Goal: Task Accomplishment & Management: Use online tool/utility

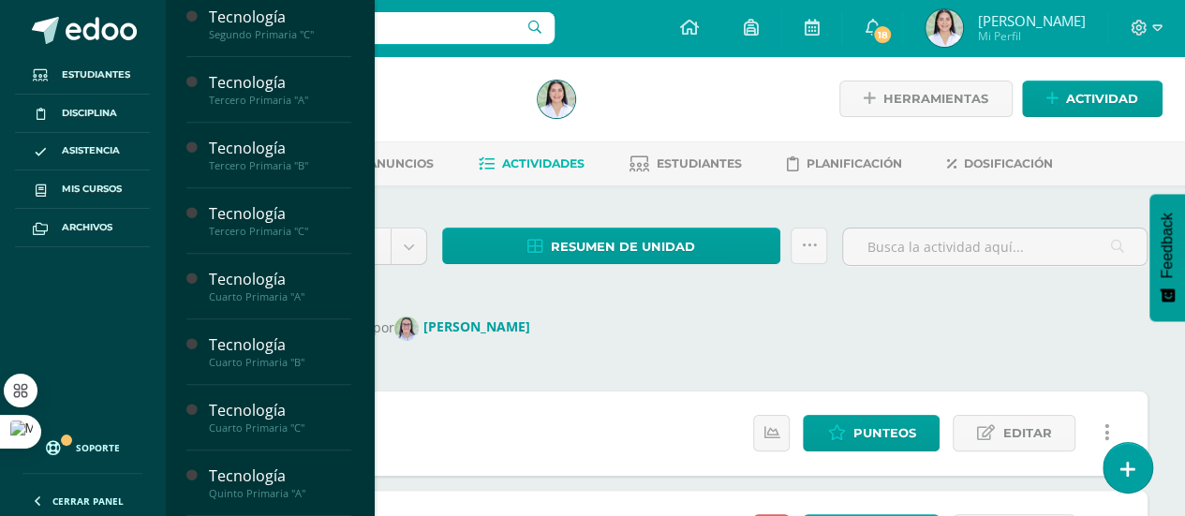
scroll to position [344, 0]
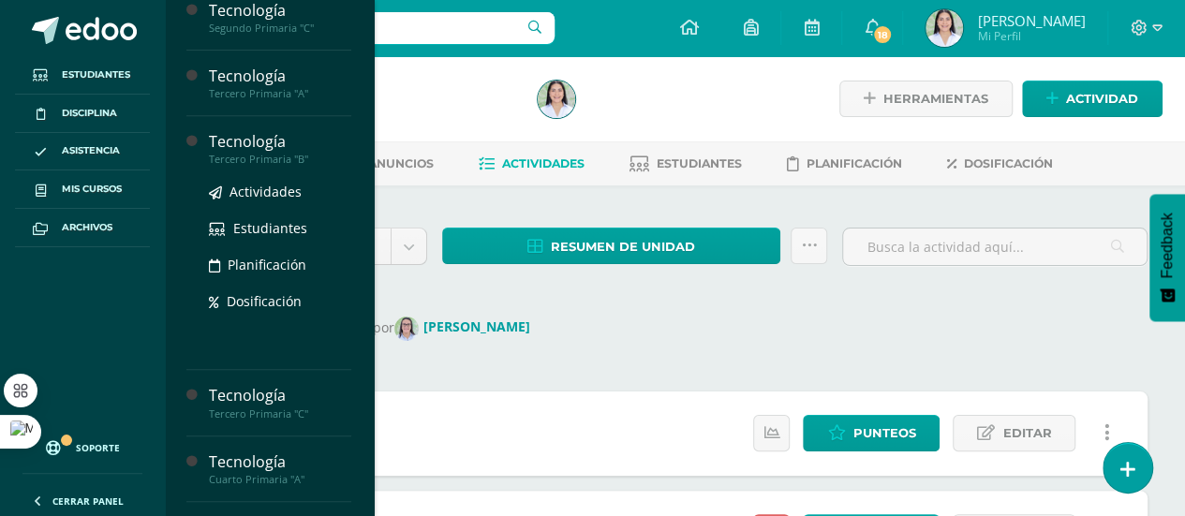
click at [285, 153] on div "Tercero Primaria "B"" at bounding box center [280, 159] width 142 height 13
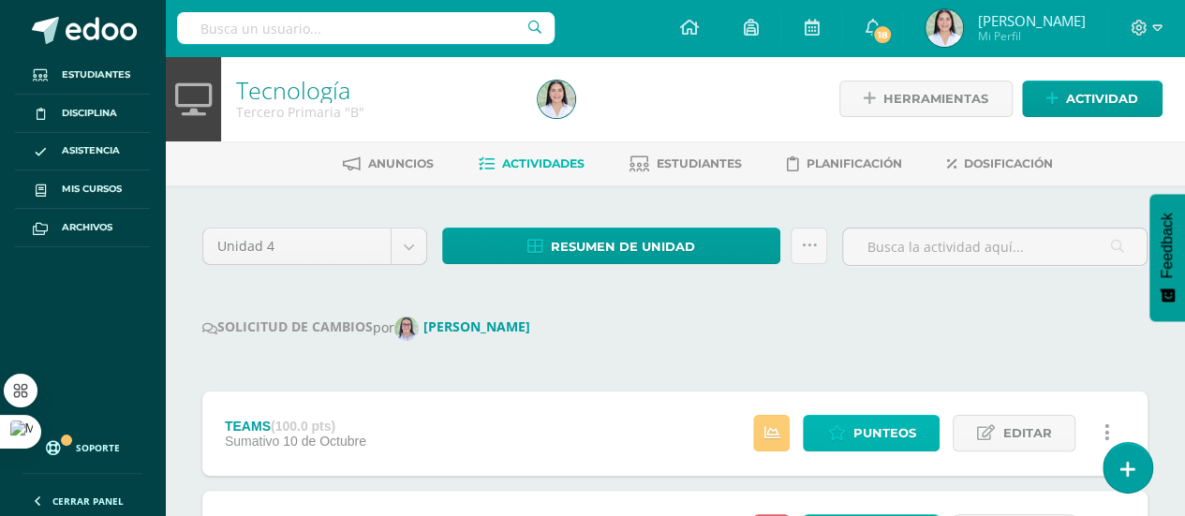
click at [868, 430] on span "Punteos" at bounding box center [884, 433] width 63 height 35
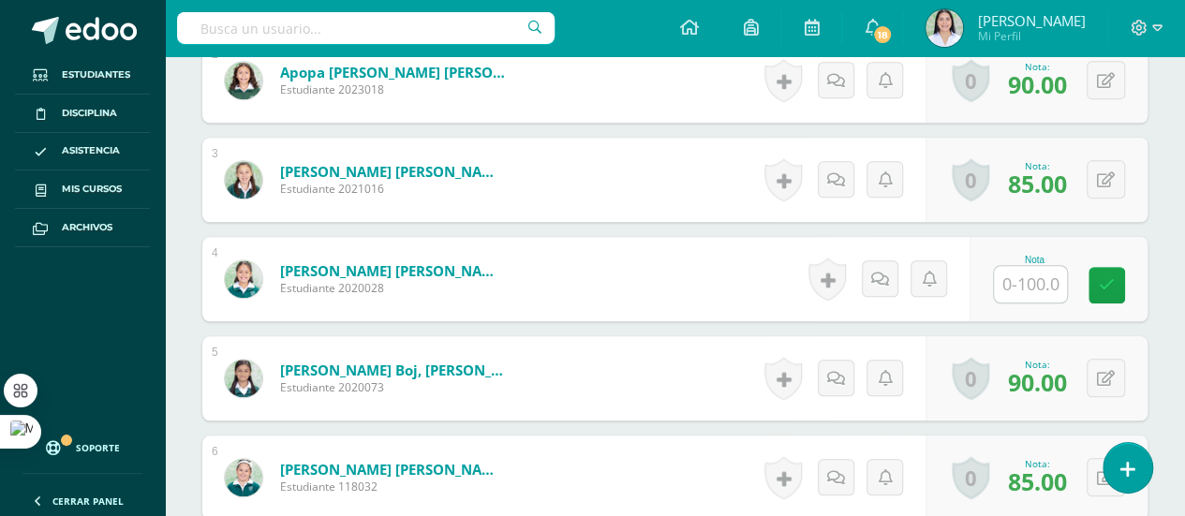
scroll to position [838, 0]
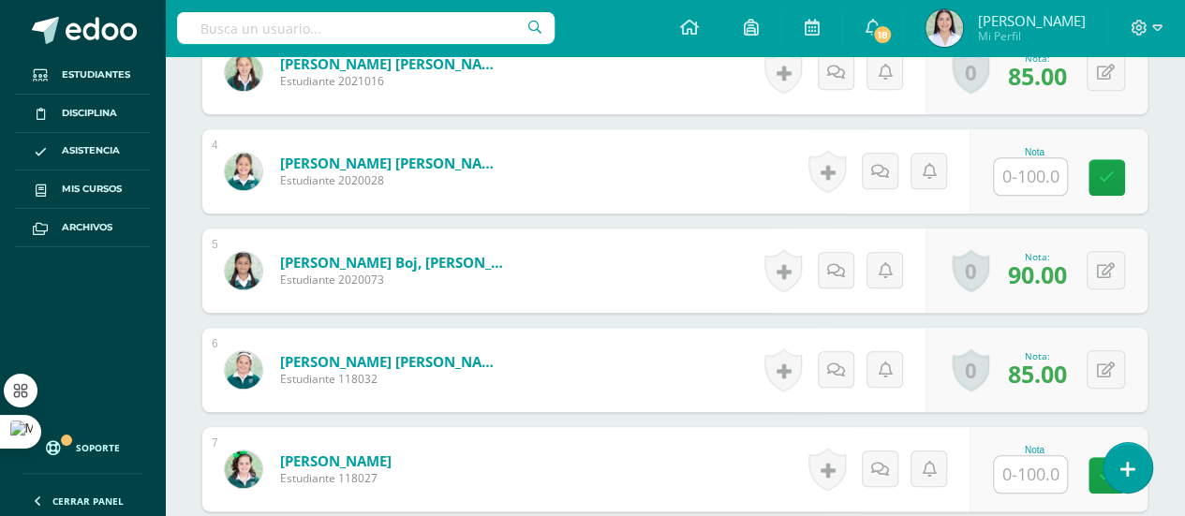
click at [1031, 171] on input "text" at bounding box center [1030, 176] width 73 height 37
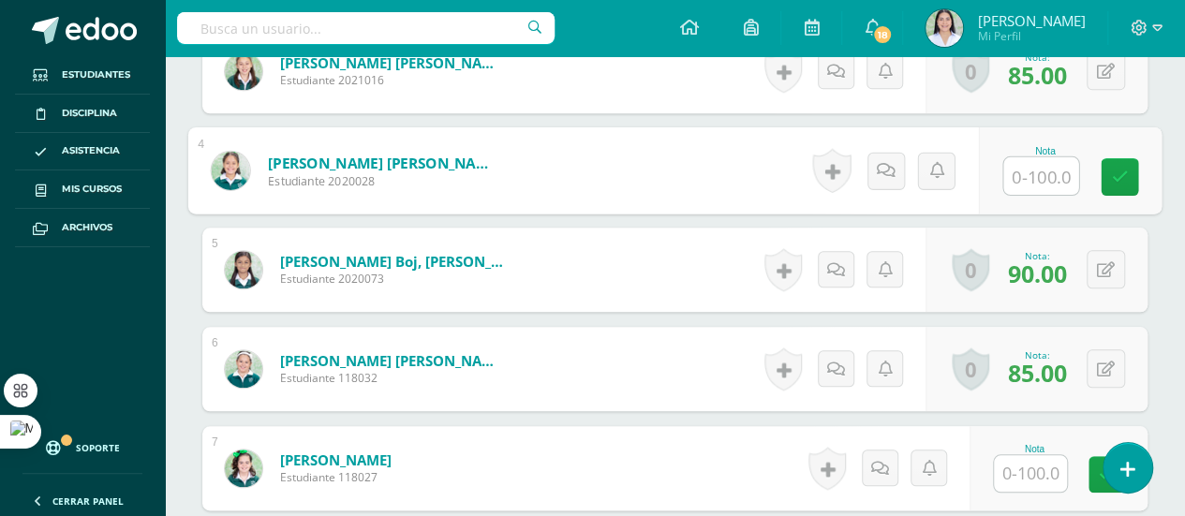
scroll to position [840, 0]
type input "40"
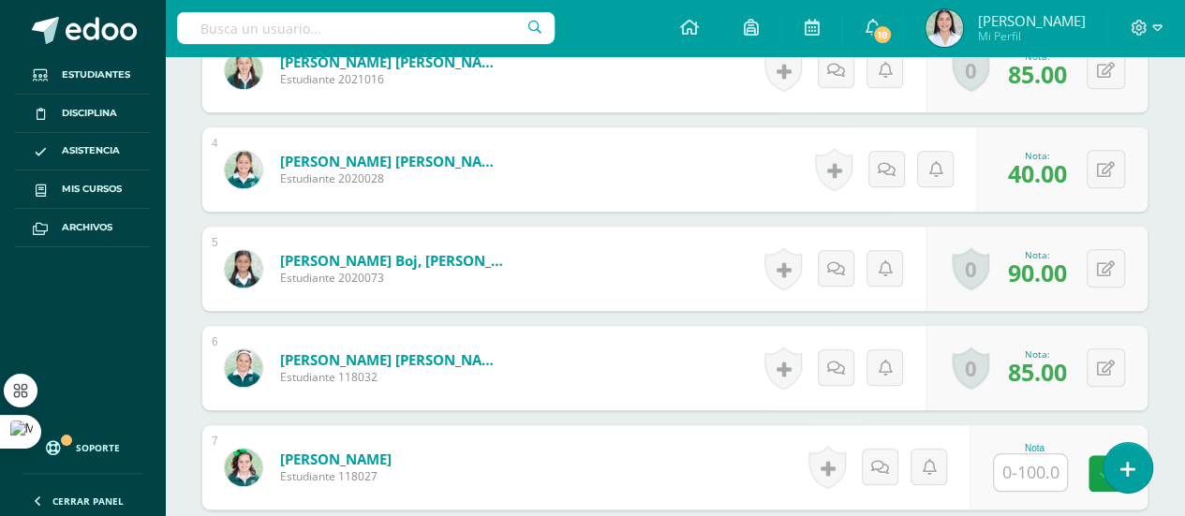
click at [1033, 471] on input "text" at bounding box center [1030, 472] width 73 height 37
type input "85"
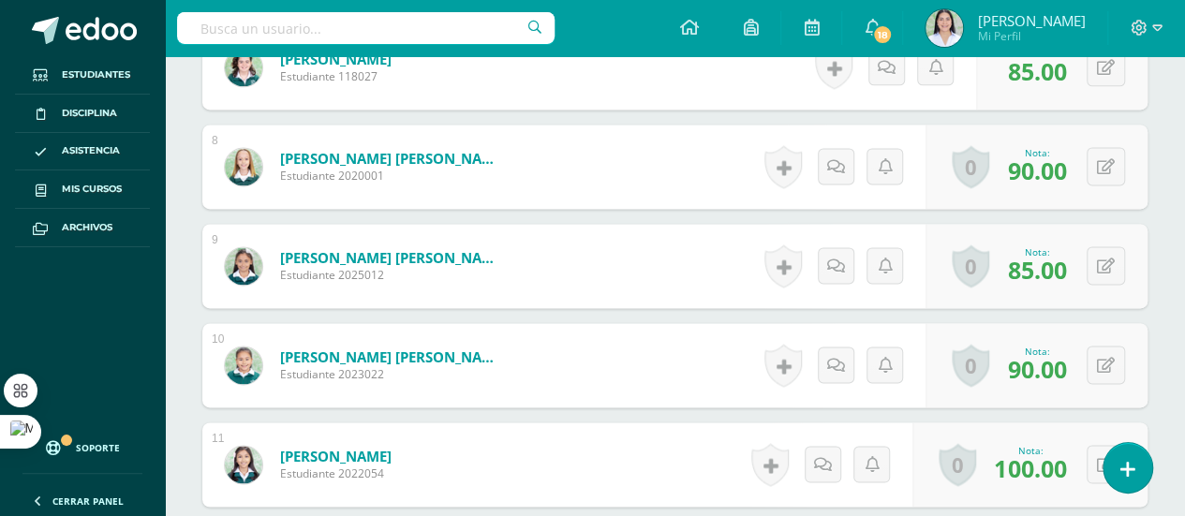
scroll to position [1232, 0]
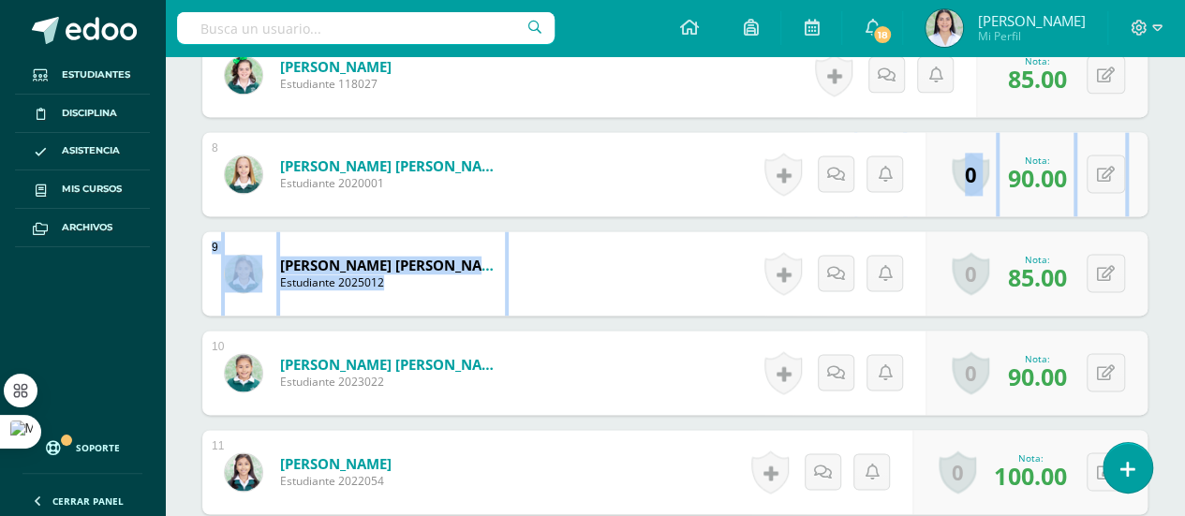
drag, startPoint x: 1182, startPoint y: 246, endPoint x: 1177, endPoint y: 173, distance: 73.2
click at [1177, 173] on div "¿Estás seguro que quieres eliminar esta actividad? Esto borrará la actividad y …" at bounding box center [675, 337] width 1020 height 2769
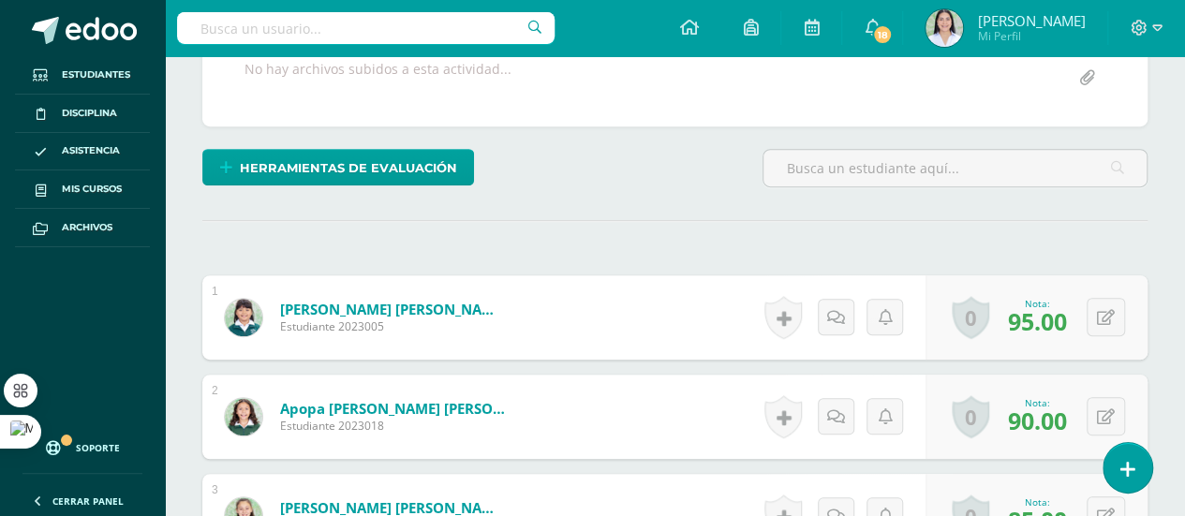
scroll to position [360, 0]
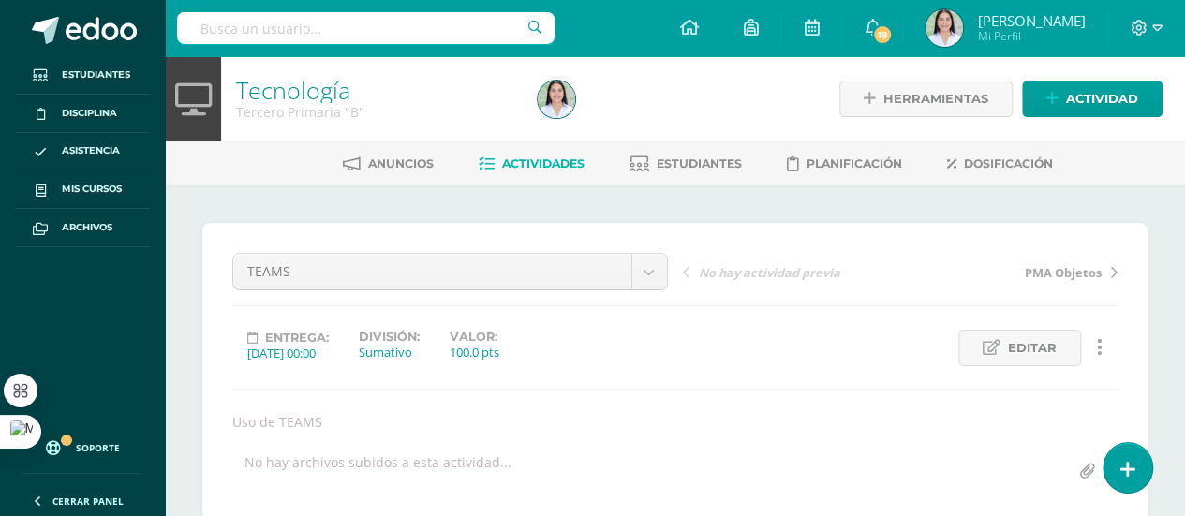
click at [264, 87] on link "Tecnología" at bounding box center [293, 90] width 114 height 32
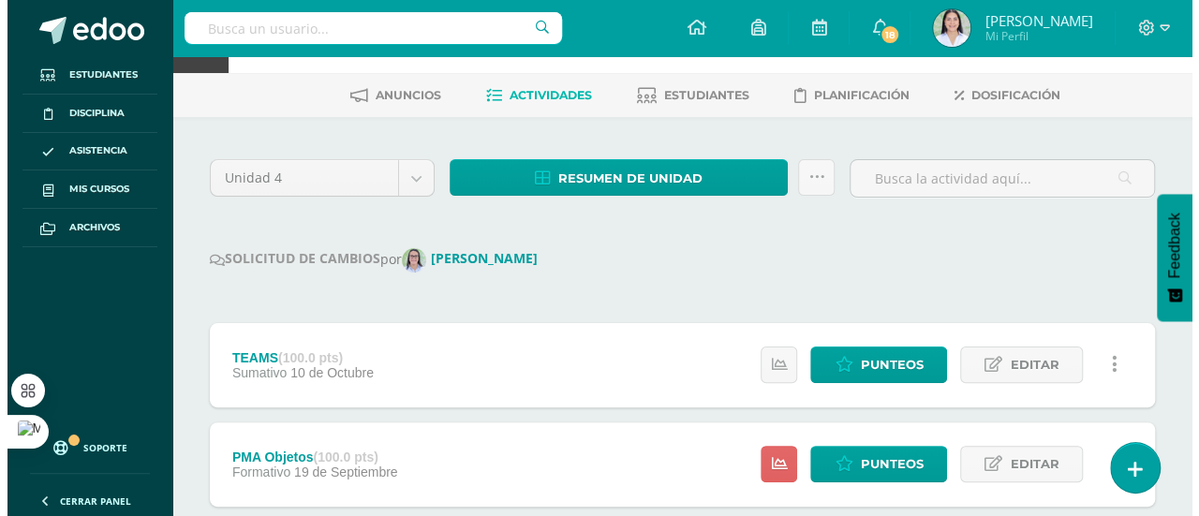
scroll to position [59, 0]
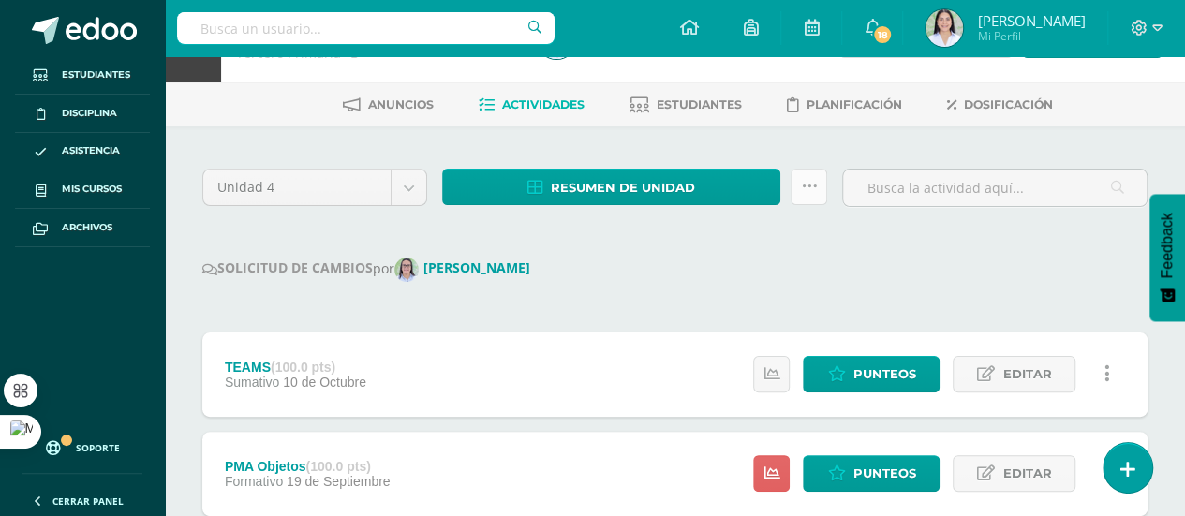
click at [809, 188] on icon at bounding box center [809, 187] width 16 height 16
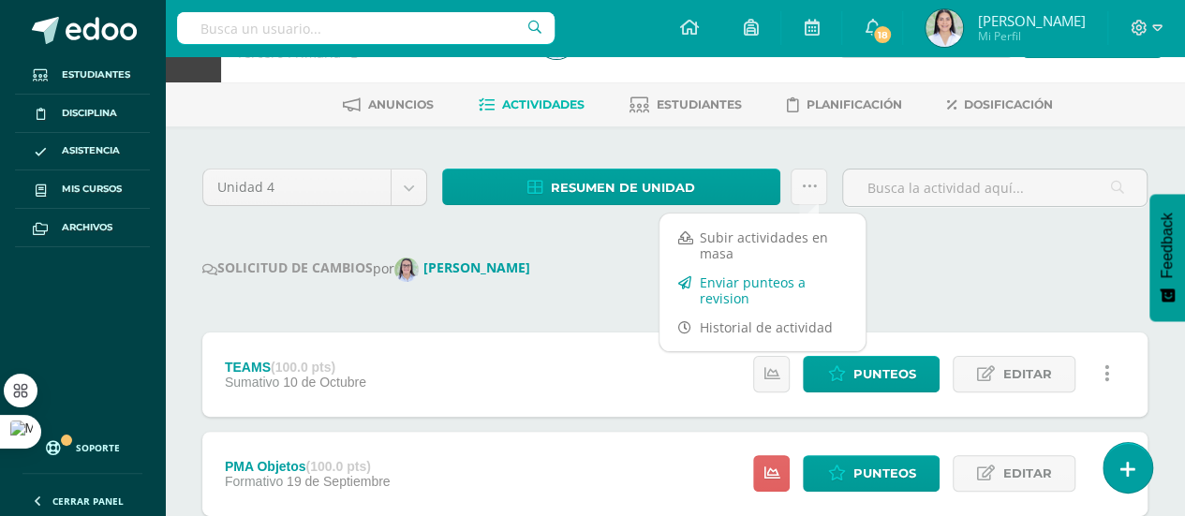
click at [793, 287] on link "Enviar punteos a revision" at bounding box center [763, 290] width 206 height 45
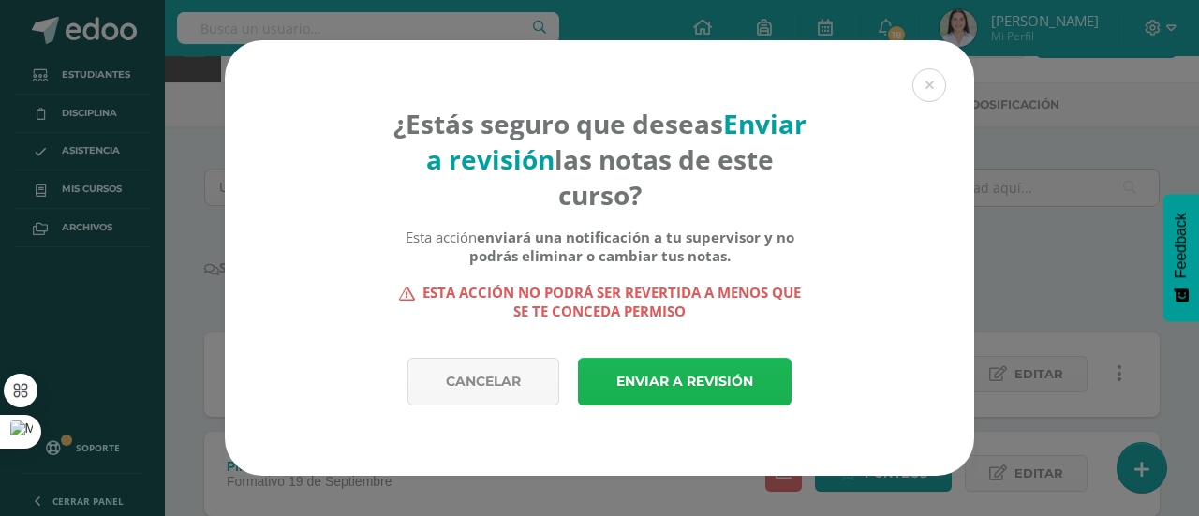
click at [682, 378] on link "Enviar a revisión" at bounding box center [685, 382] width 214 height 48
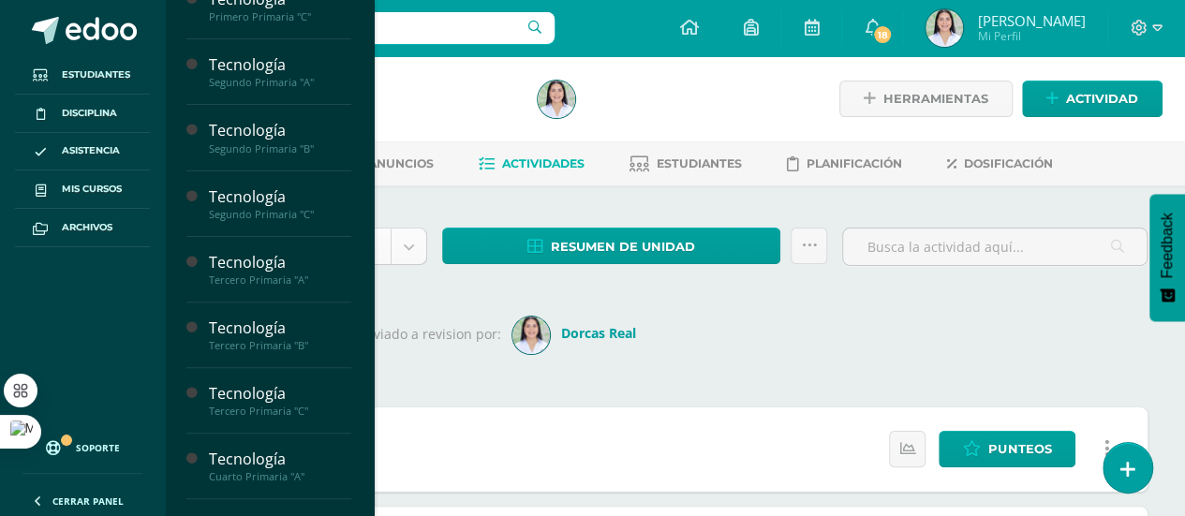
scroll to position [173, 0]
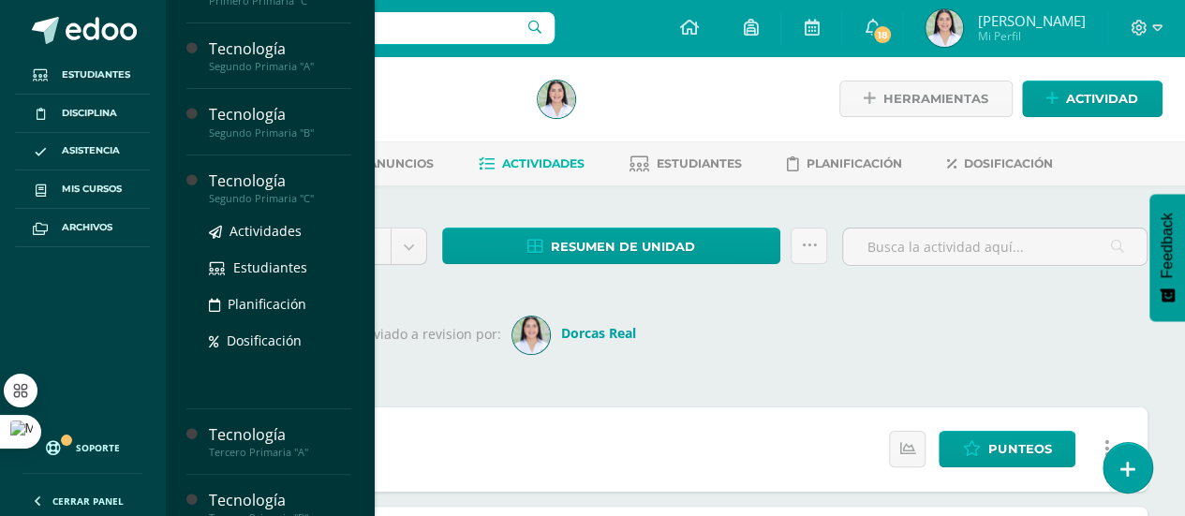
click at [330, 196] on div "Segundo Primaria "C"" at bounding box center [280, 198] width 142 height 13
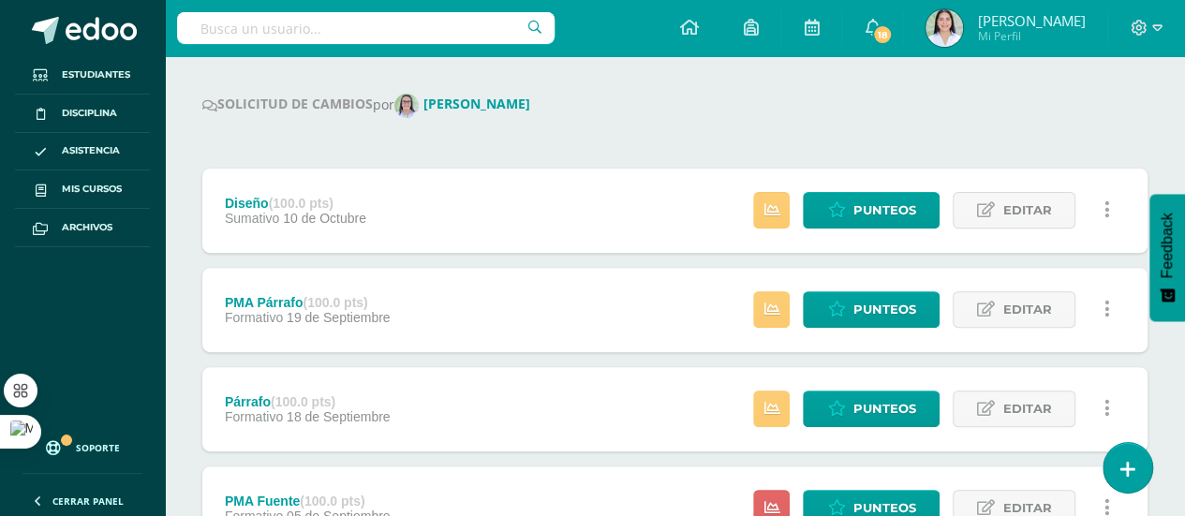
scroll to position [152, 0]
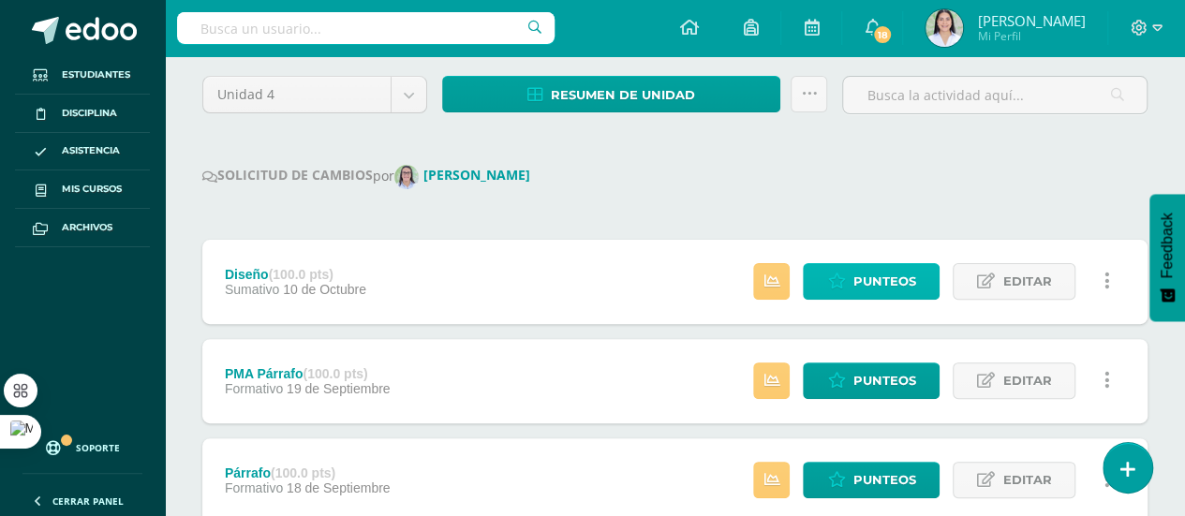
click at [886, 275] on span "Punteos" at bounding box center [884, 281] width 63 height 35
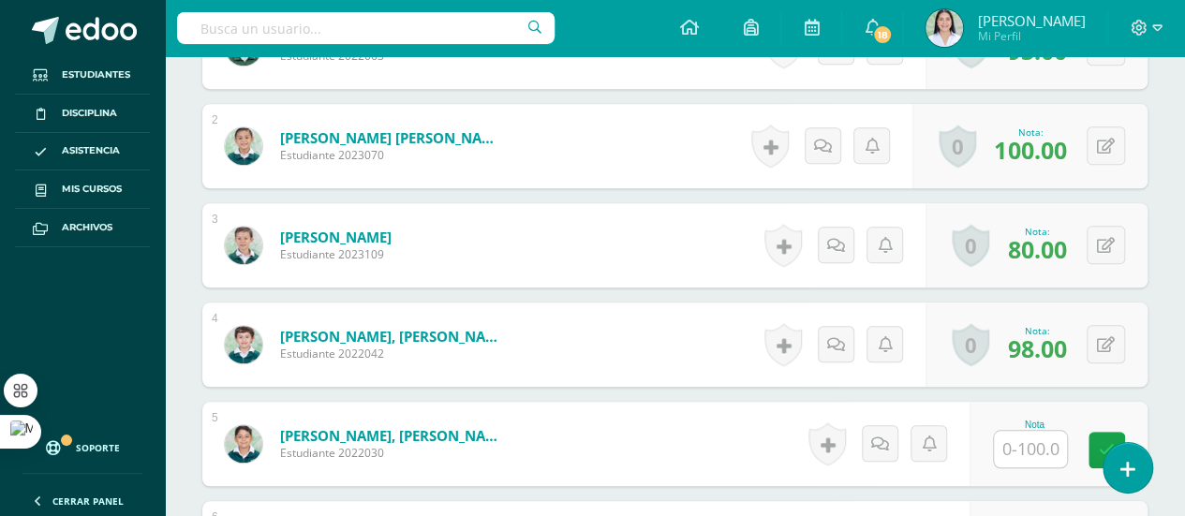
scroll to position [665, 0]
click at [1034, 449] on input "text" at bounding box center [1030, 448] width 73 height 37
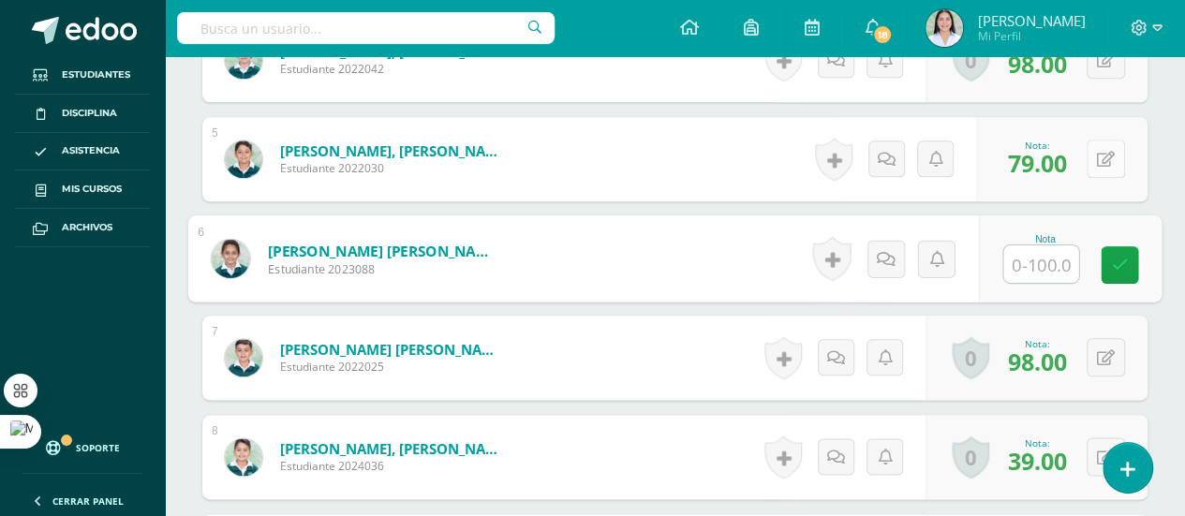
click at [1106, 152] on icon at bounding box center [1106, 160] width 18 height 16
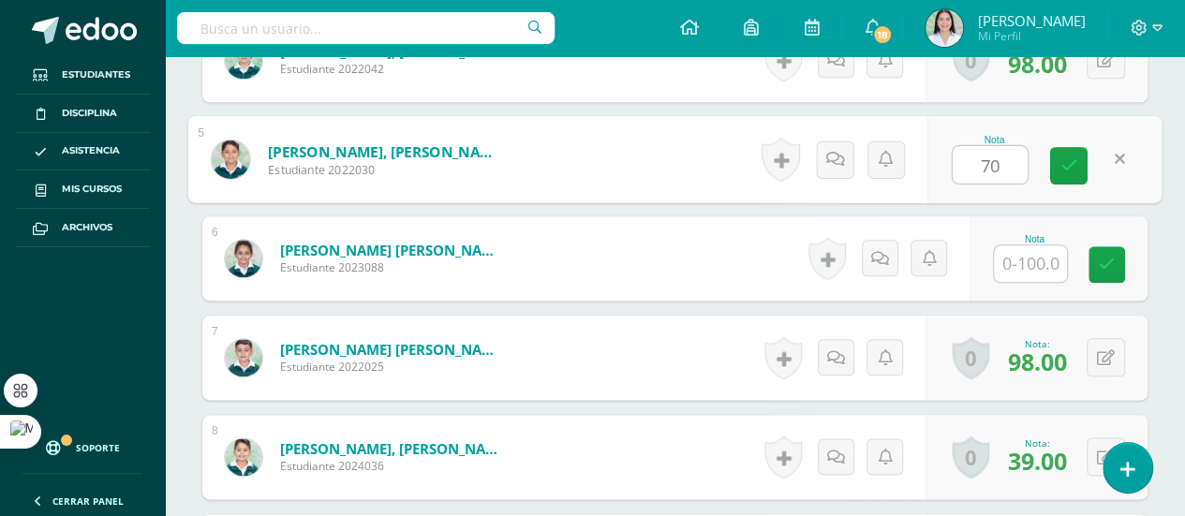
type input "70"
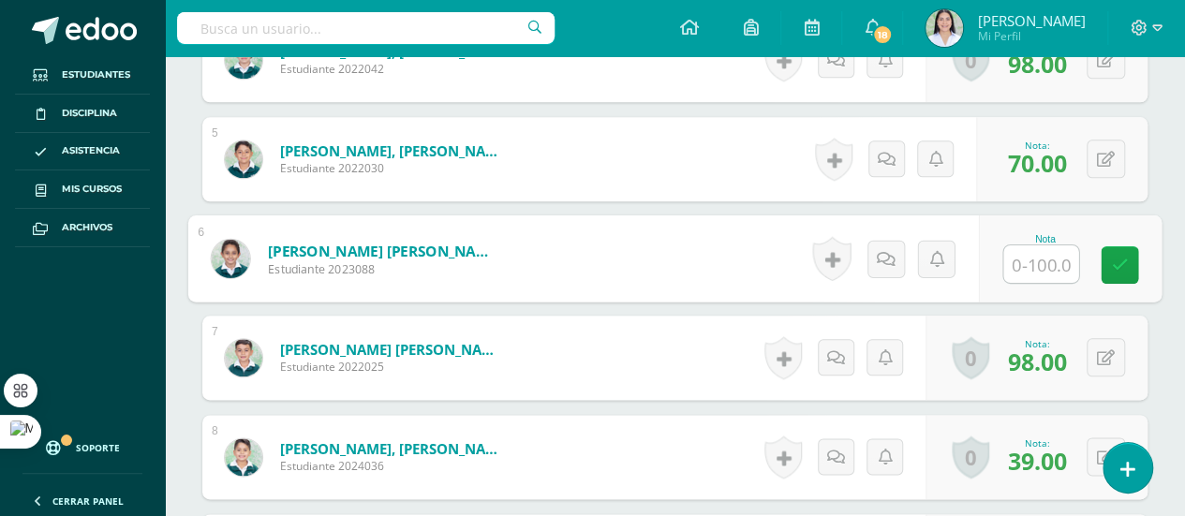
scroll to position [0, 0]
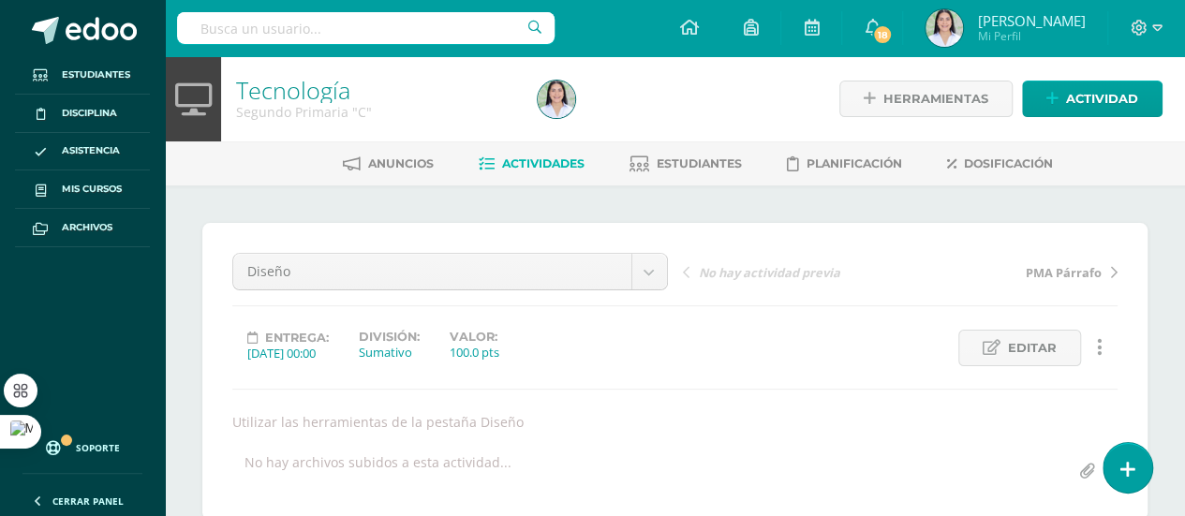
click at [324, 95] on link "Tecnología" at bounding box center [293, 90] width 114 height 32
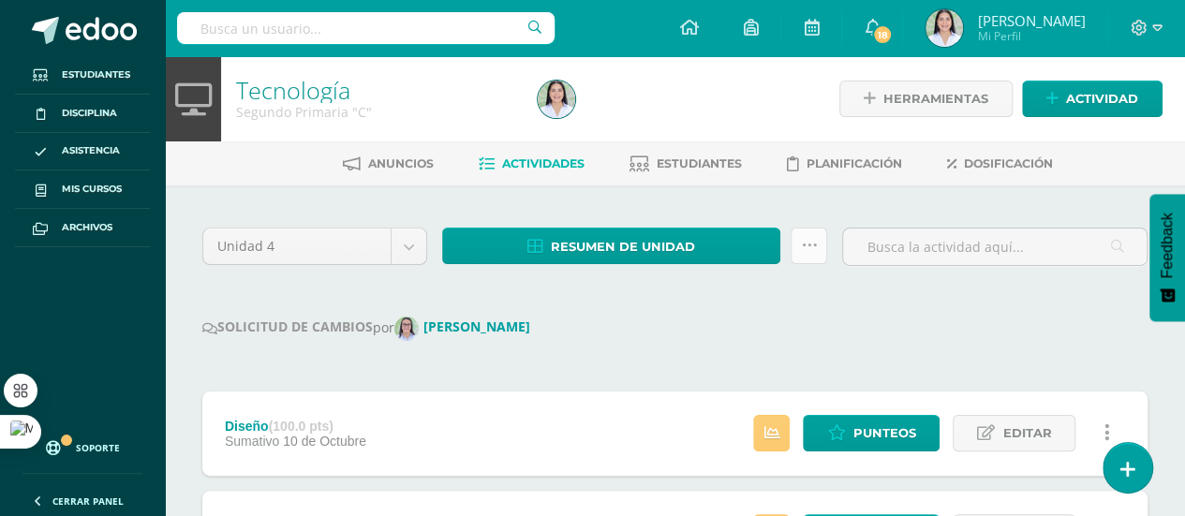
click at [816, 246] on icon at bounding box center [809, 246] width 16 height 16
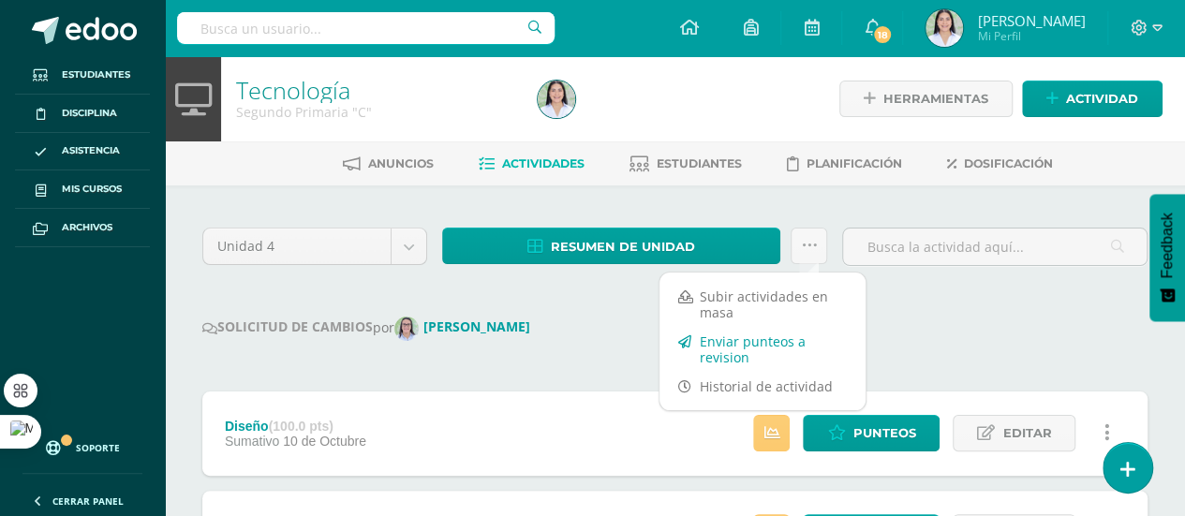
click at [761, 341] on link "Enviar punteos a revision" at bounding box center [763, 349] width 206 height 45
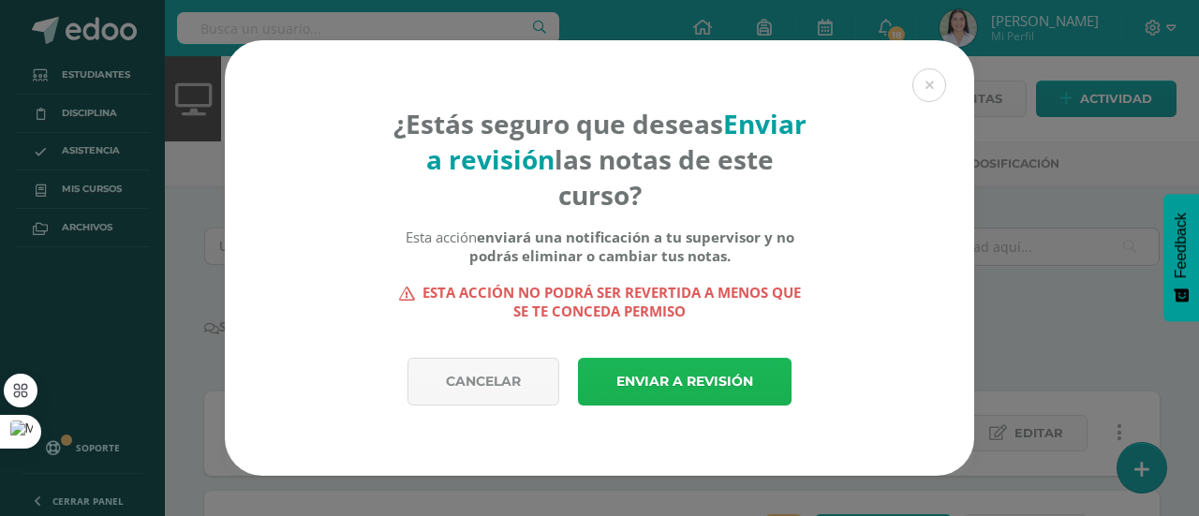
click at [708, 396] on link "Enviar a revisión" at bounding box center [685, 382] width 214 height 48
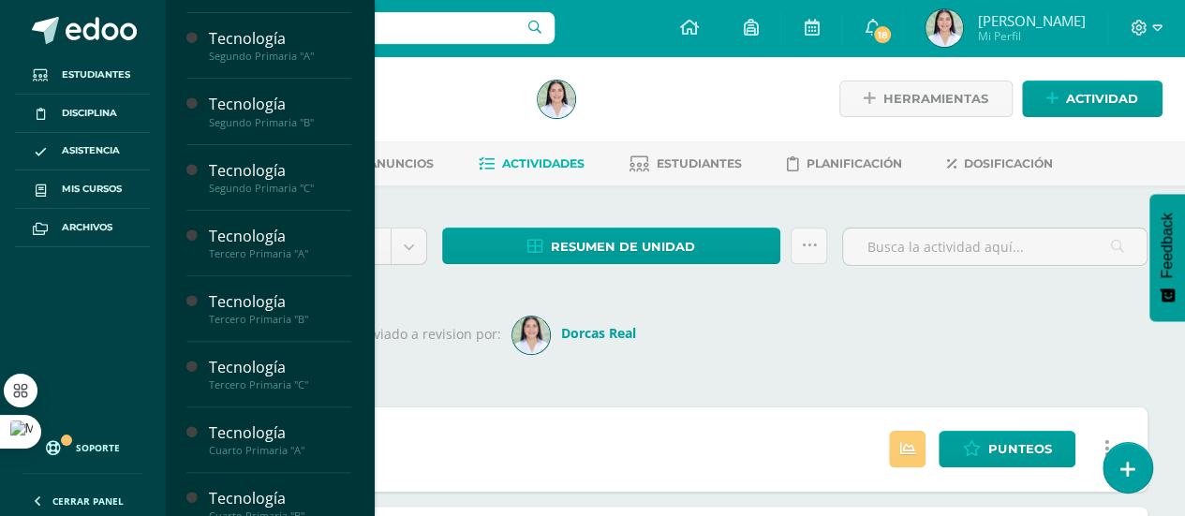
scroll to position [192, 0]
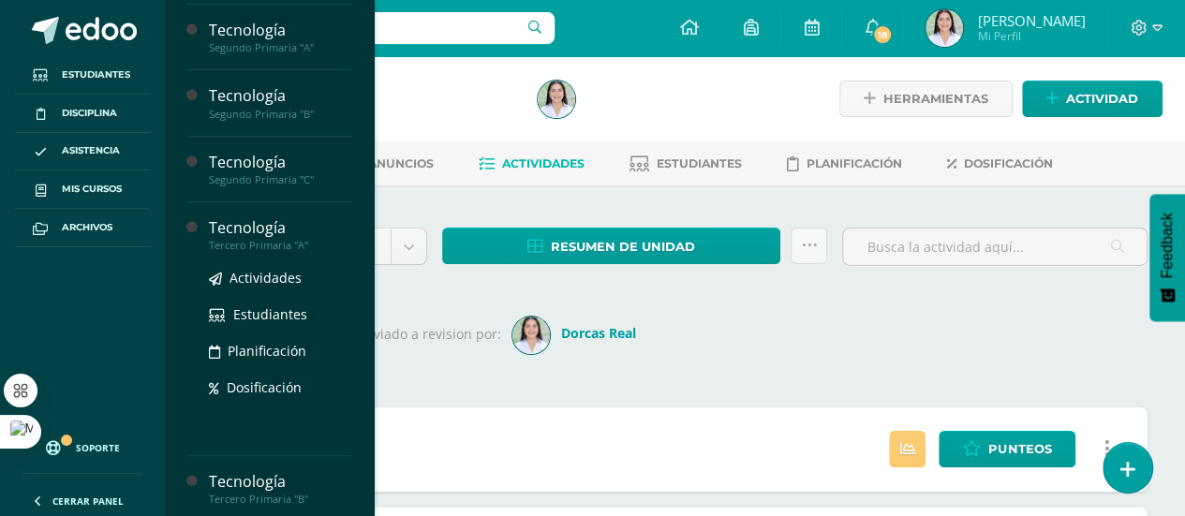
click at [280, 243] on div "Tercero Primaria "A"" at bounding box center [280, 245] width 142 height 13
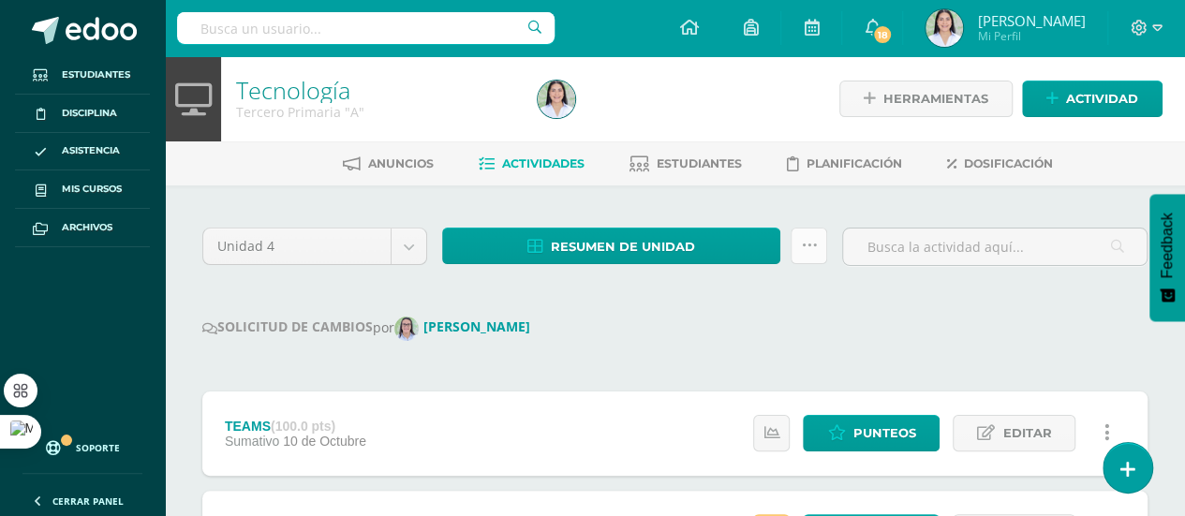
click at [808, 245] on icon at bounding box center [809, 246] width 16 height 16
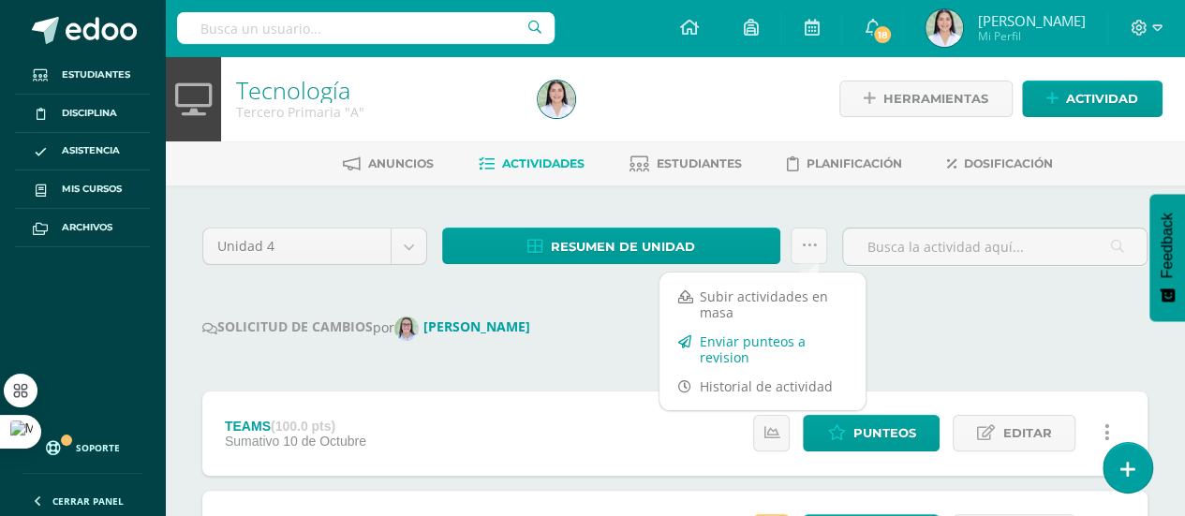
click at [765, 349] on link "Enviar punteos a revision" at bounding box center [763, 349] width 206 height 45
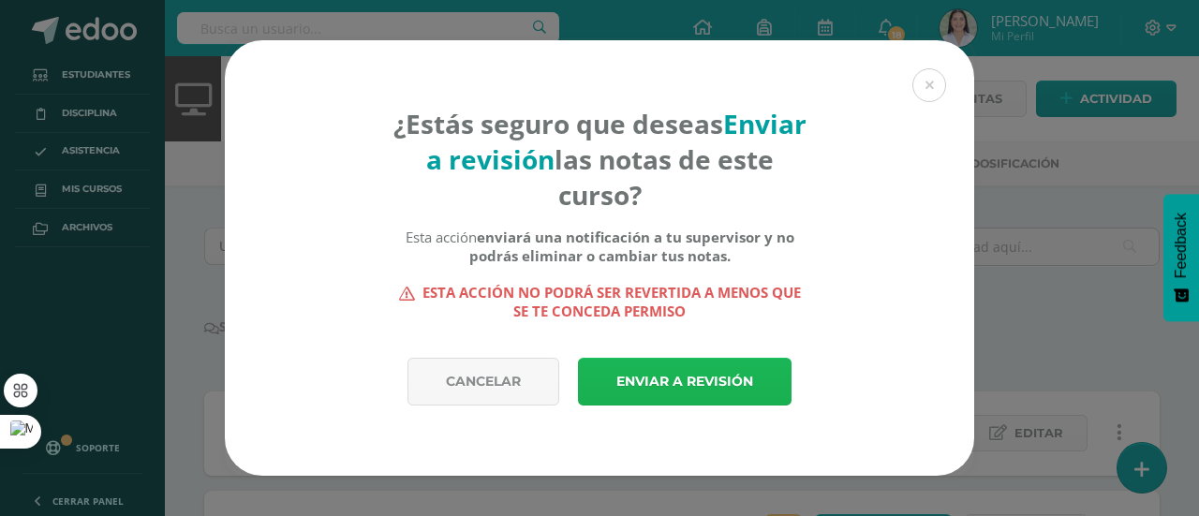
click at [734, 386] on link "Enviar a revisión" at bounding box center [685, 382] width 214 height 48
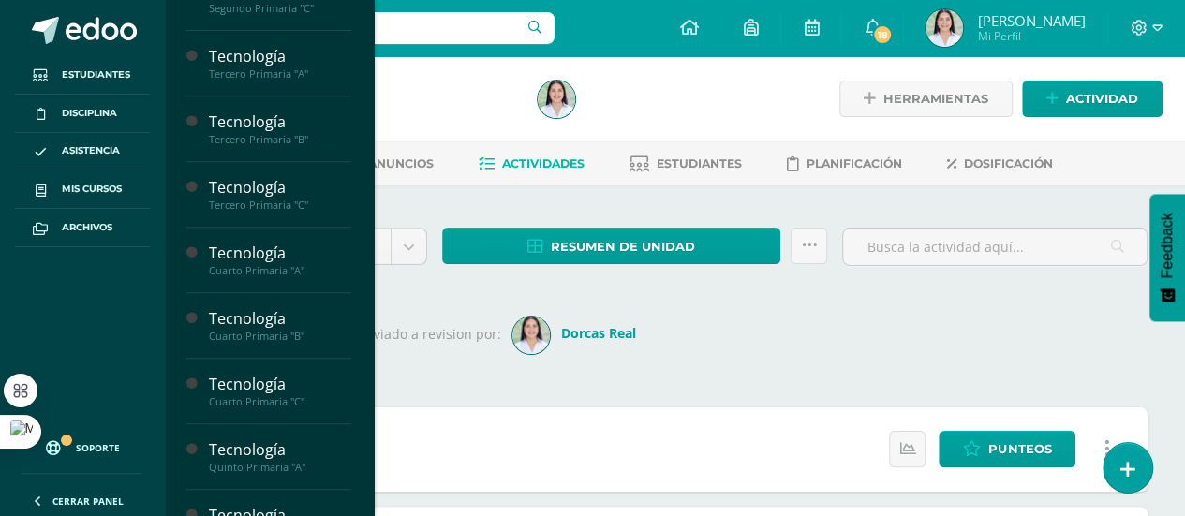
scroll to position [368, 0]
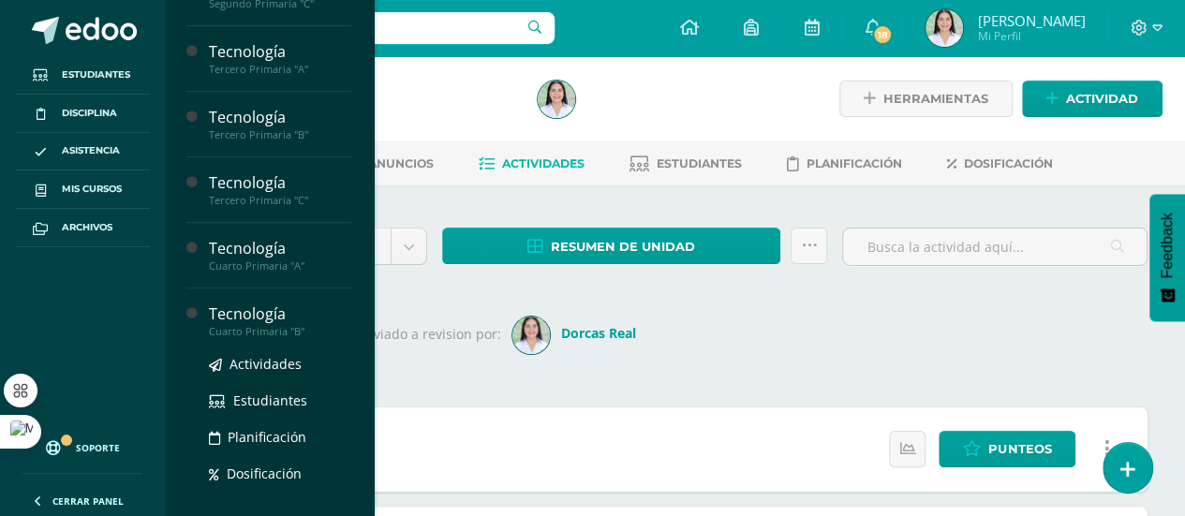
click at [283, 328] on div "Cuarto Primaria "B"" at bounding box center [280, 331] width 142 height 13
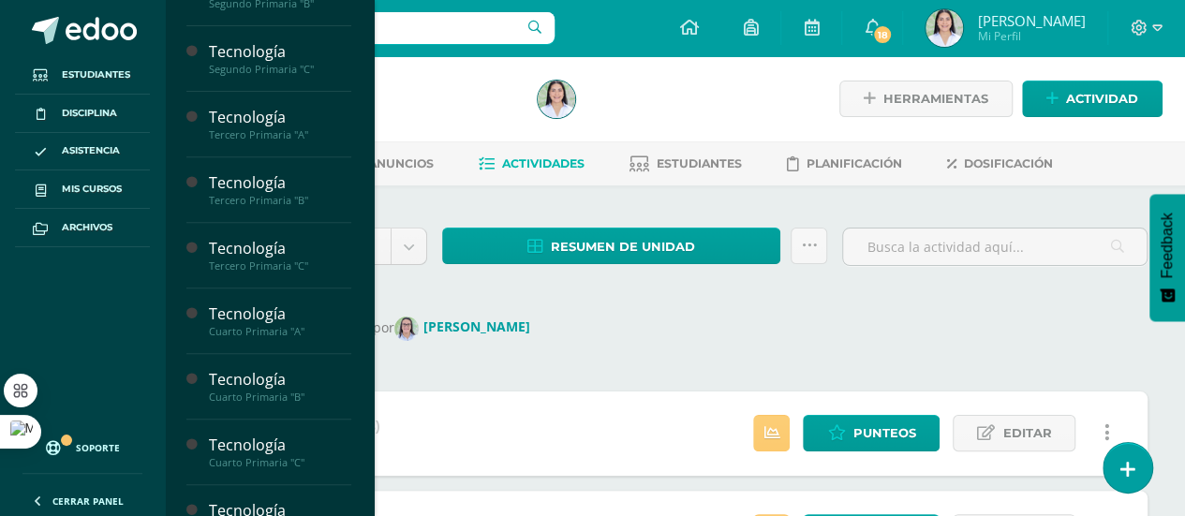
scroll to position [317, 0]
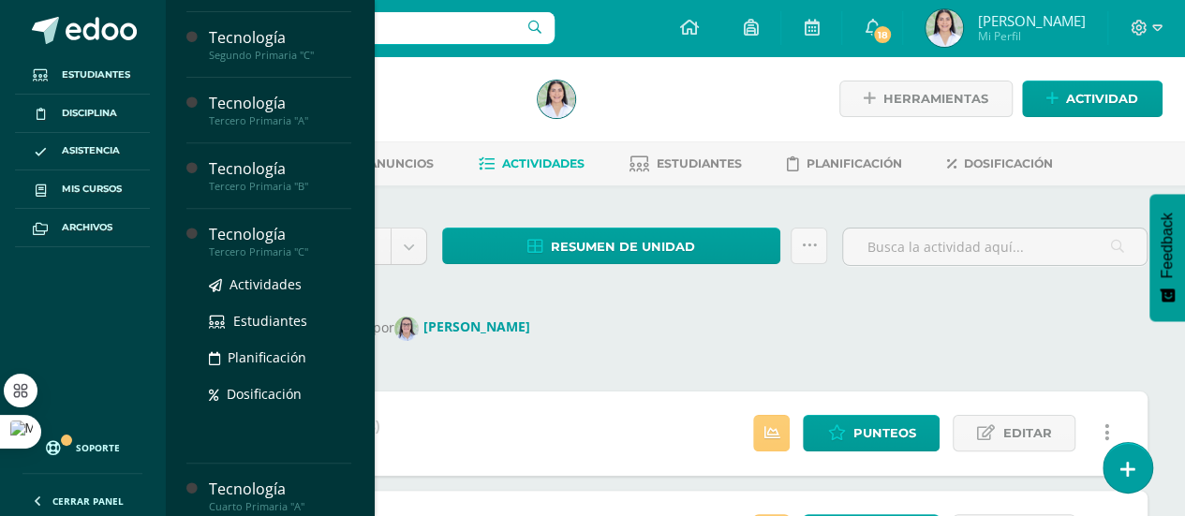
click at [287, 237] on div "Tecnología" at bounding box center [280, 235] width 142 height 22
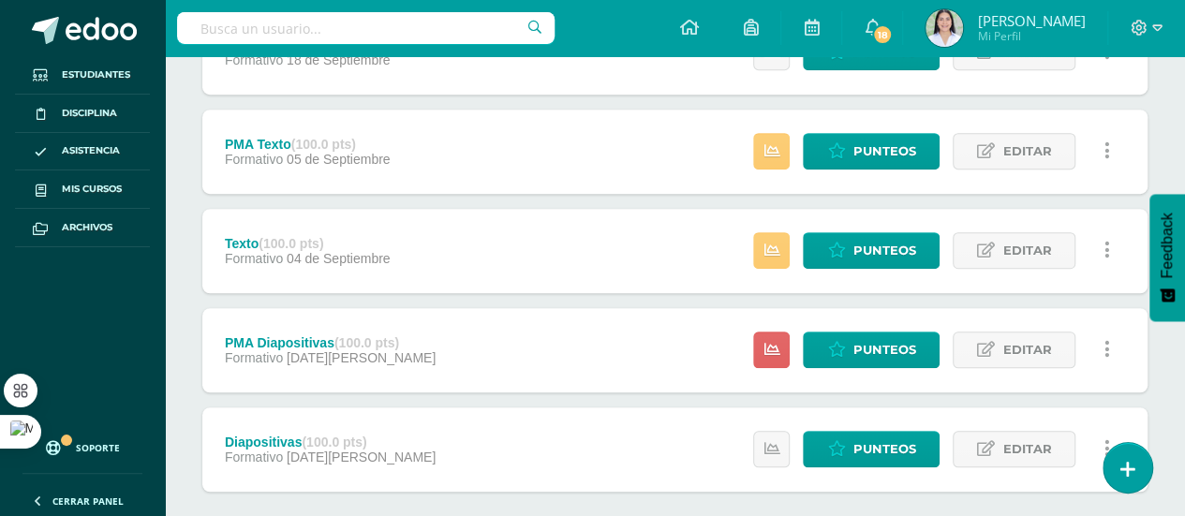
scroll to position [583, 0]
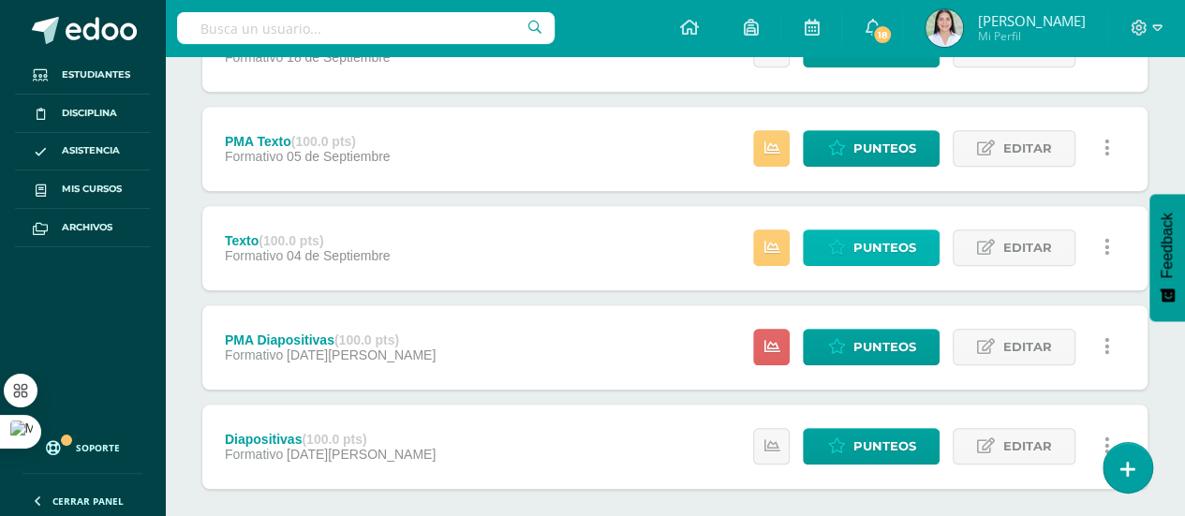
click at [890, 243] on span "Punteos" at bounding box center [884, 247] width 63 height 35
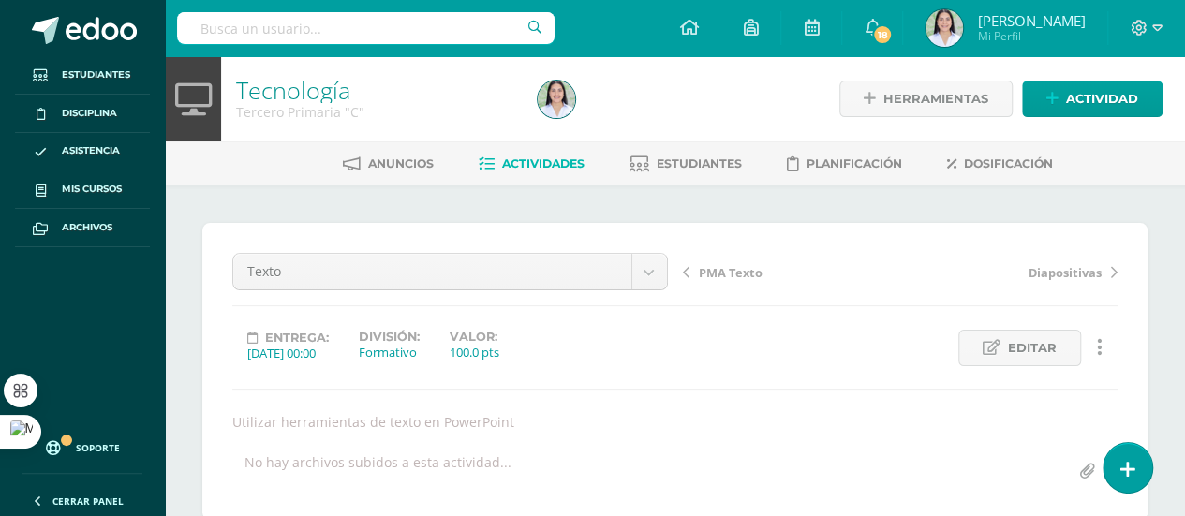
click at [312, 83] on link "Tecnología" at bounding box center [293, 90] width 114 height 32
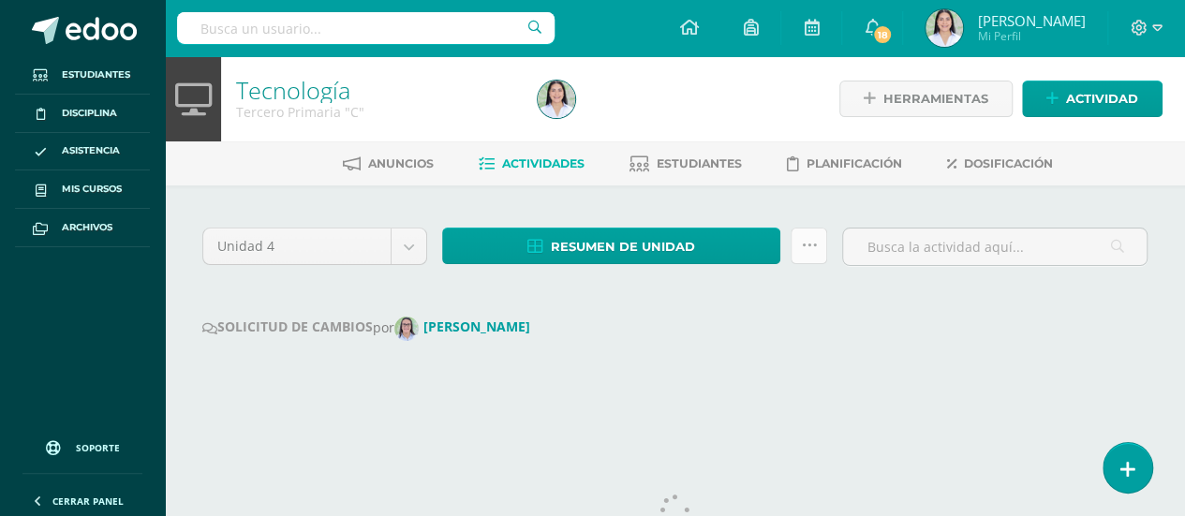
click at [811, 246] on icon at bounding box center [809, 246] width 16 height 16
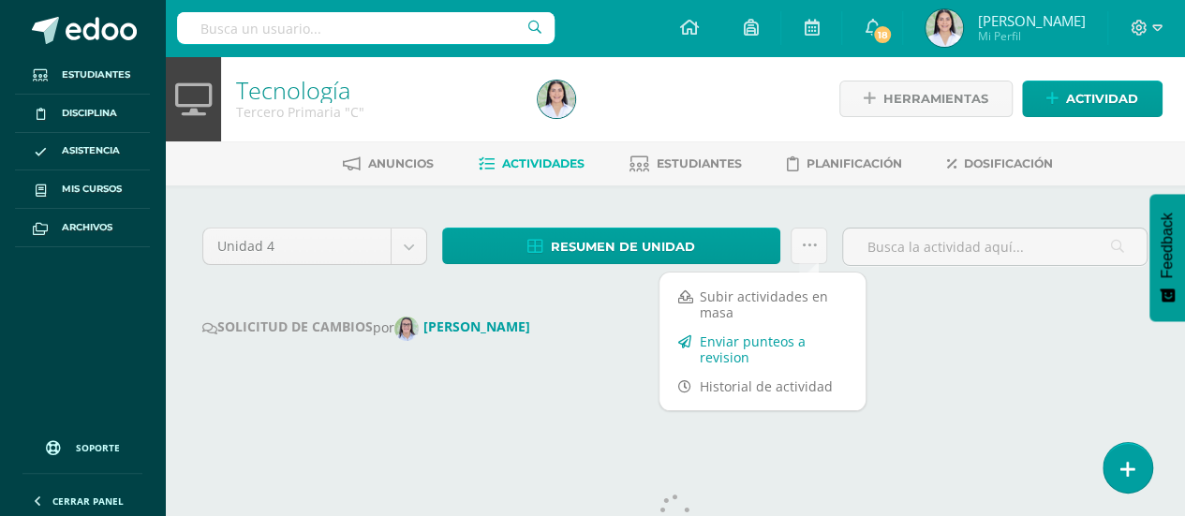
click at [745, 352] on link "Enviar punteos a revision" at bounding box center [763, 349] width 206 height 45
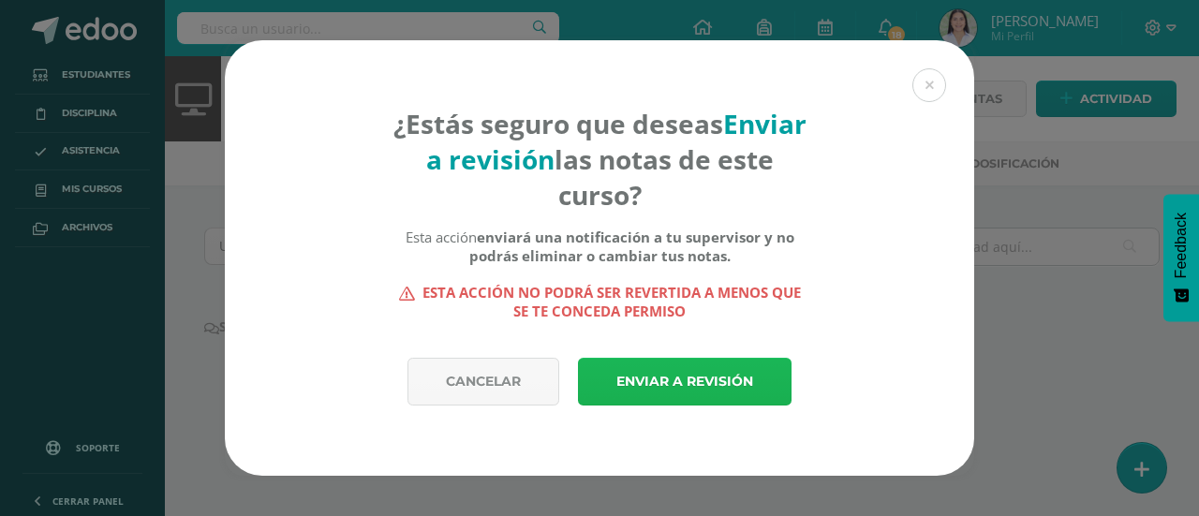
click at [721, 383] on link "Enviar a revisión" at bounding box center [685, 382] width 214 height 48
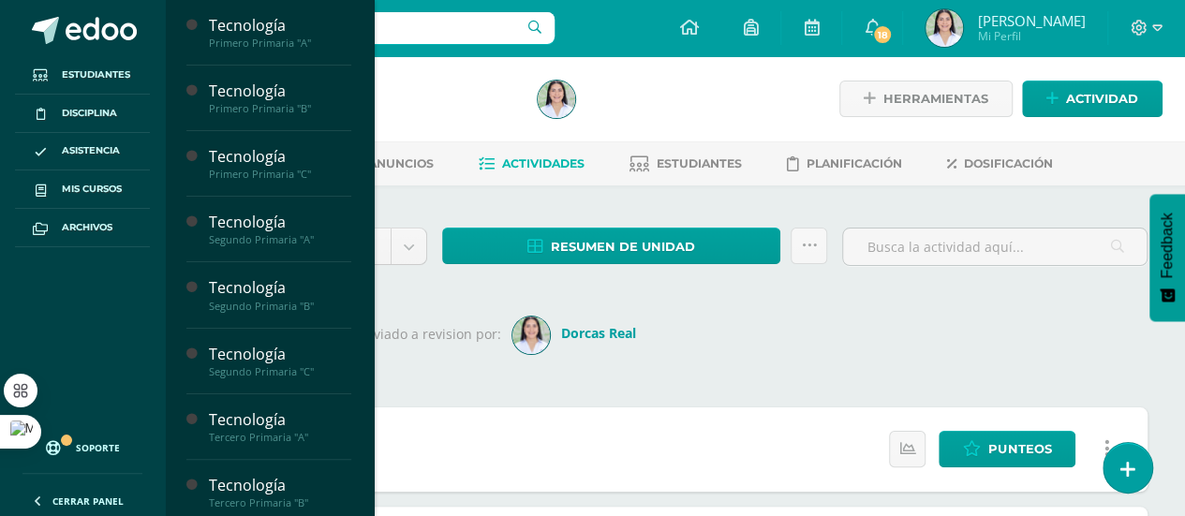
drag, startPoint x: 373, startPoint y: 162, endPoint x: 366, endPoint y: 193, distance: 31.6
click at [366, 193] on div "Tecnología Primero Primaria "A" Actividades Estudiantes Planificación Dosificac…" at bounding box center [269, 258] width 210 height 516
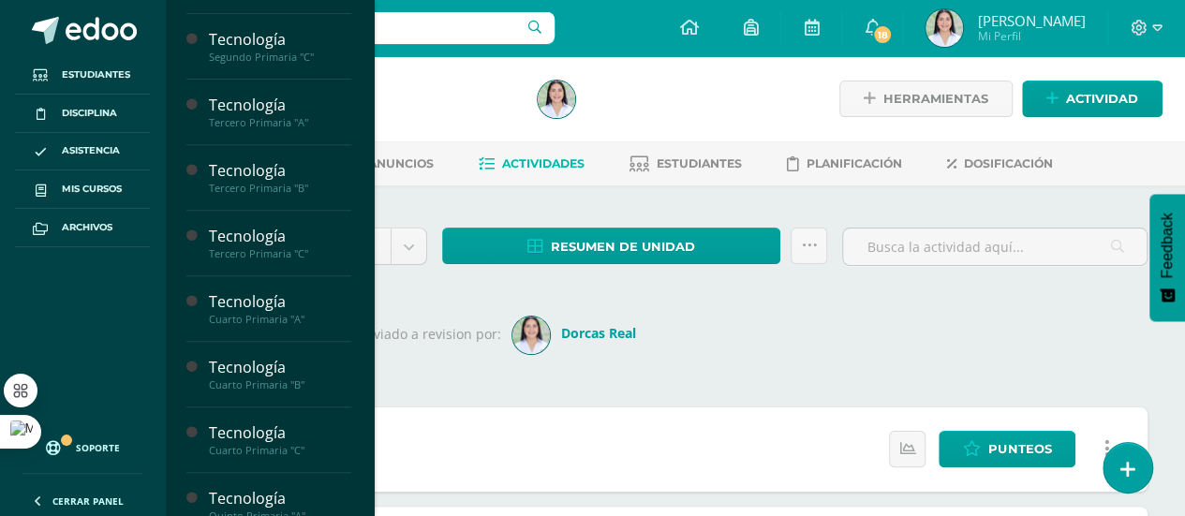
scroll to position [316, 0]
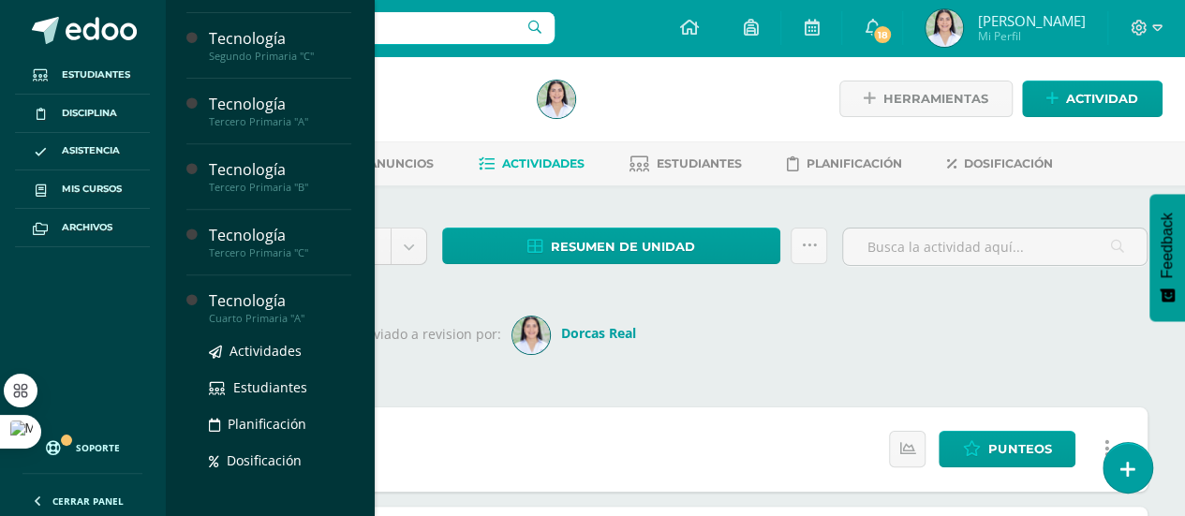
click at [289, 305] on div "Tecnología" at bounding box center [280, 301] width 142 height 22
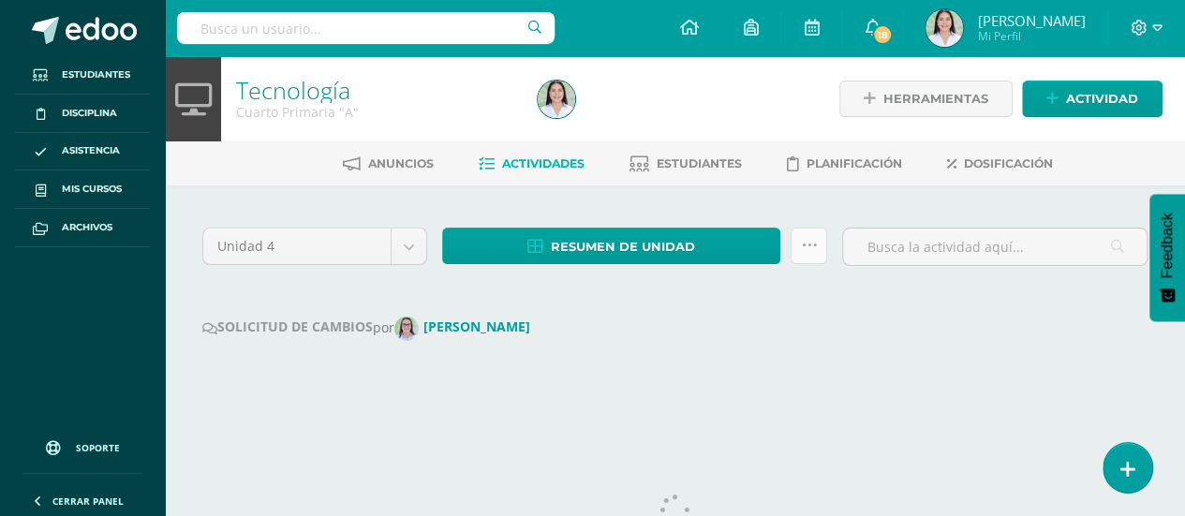
click at [807, 247] on icon at bounding box center [809, 246] width 16 height 16
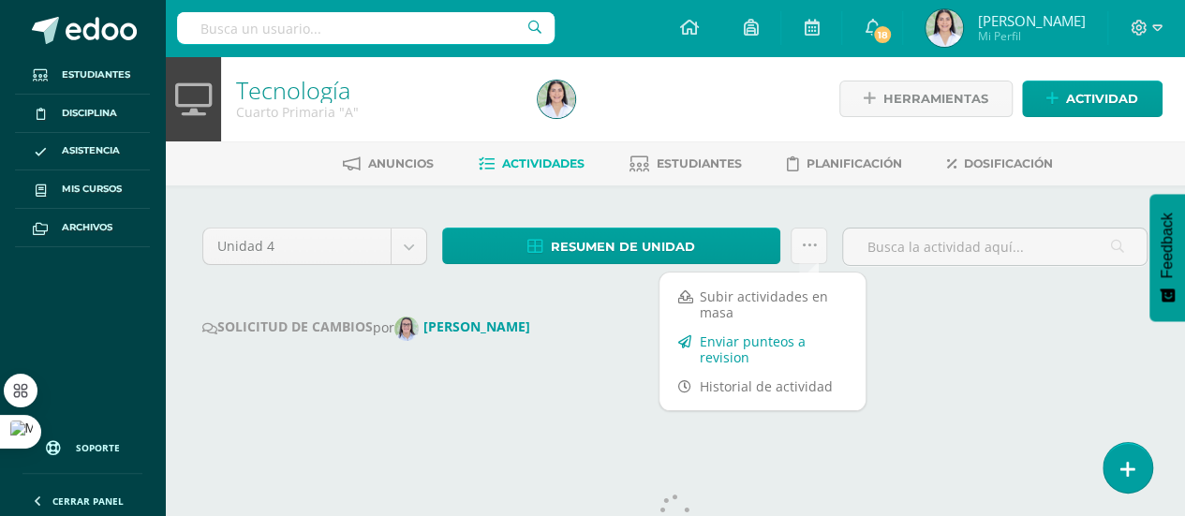
click at [725, 354] on link "Enviar punteos a revision" at bounding box center [763, 349] width 206 height 45
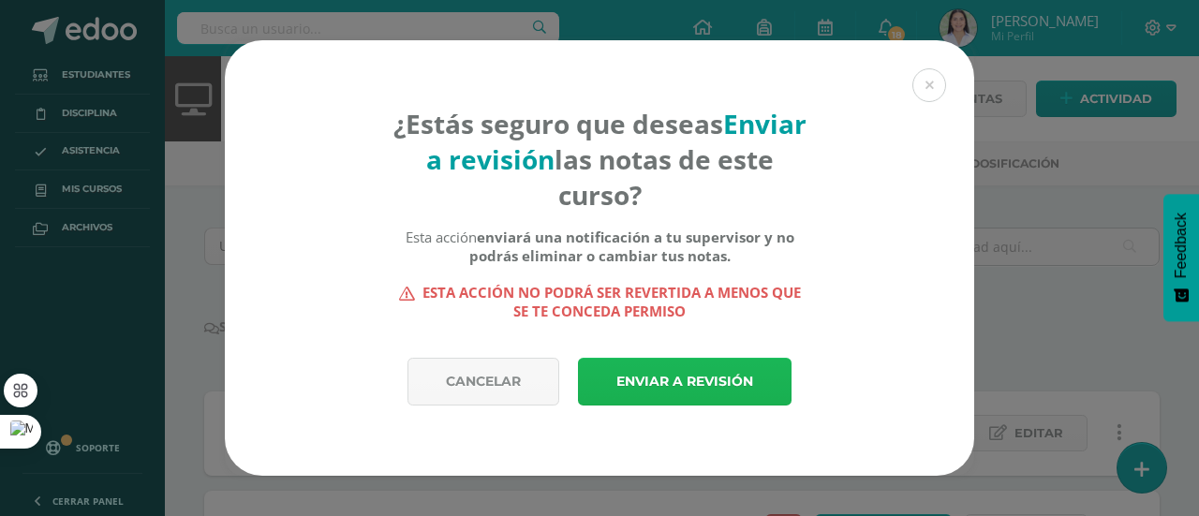
click at [727, 380] on link "Enviar a revisión" at bounding box center [685, 382] width 214 height 48
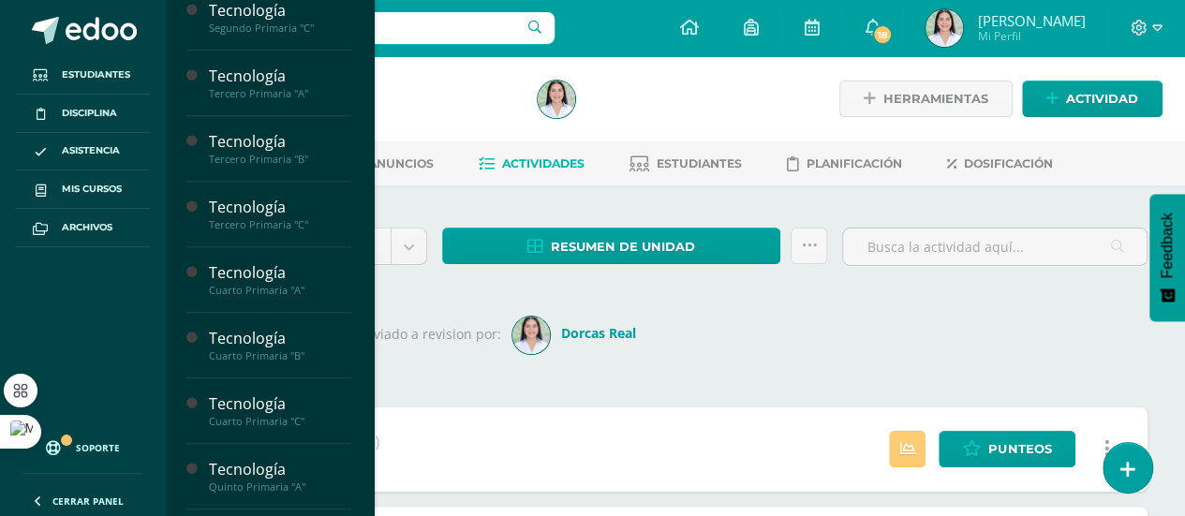
scroll to position [350, 0]
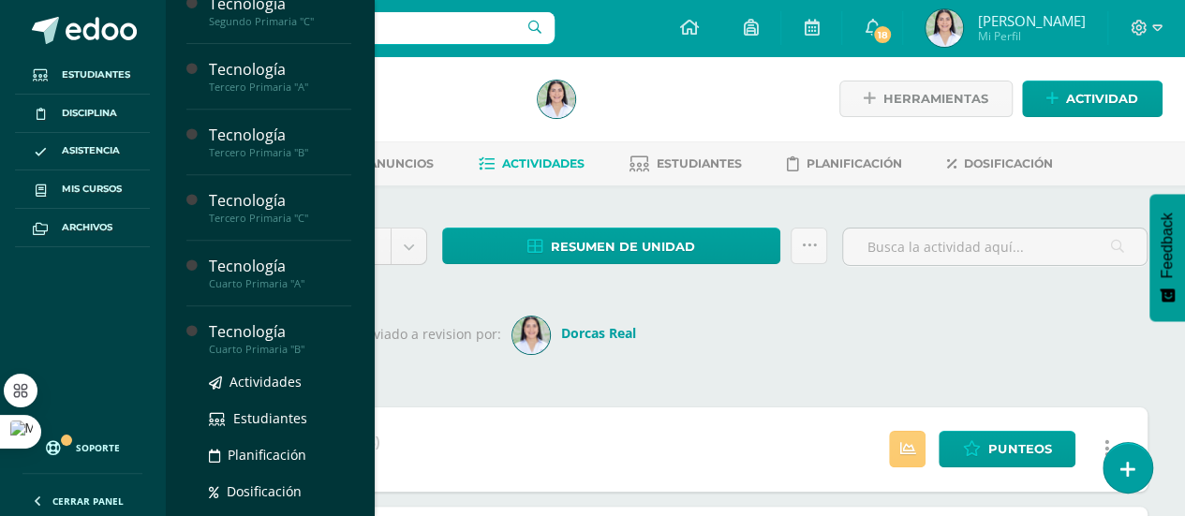
click at [290, 343] on div "Cuarto Primaria "B"" at bounding box center [280, 349] width 142 height 13
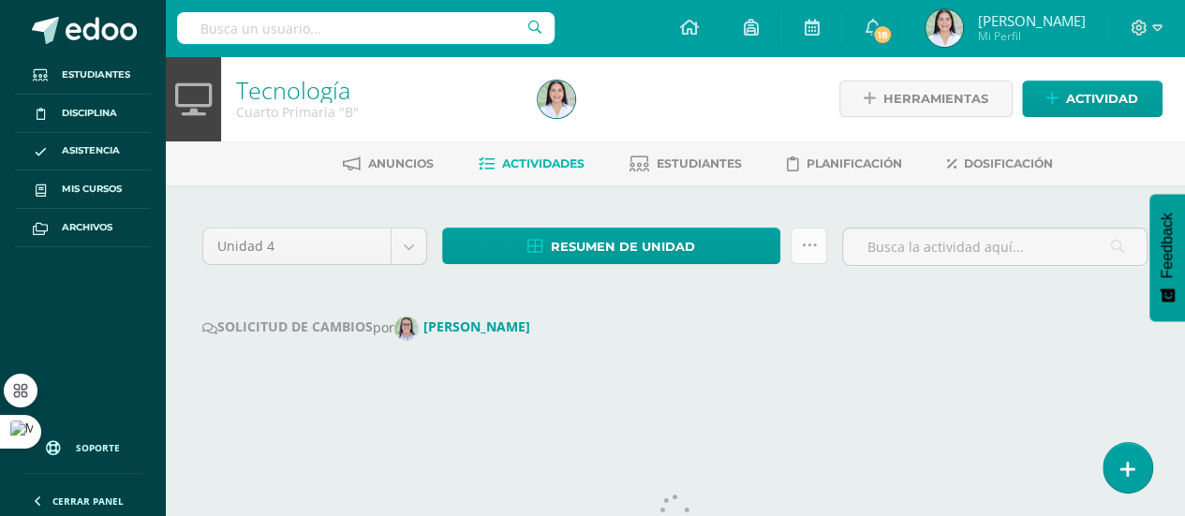
click at [798, 239] on link at bounding box center [809, 246] width 37 height 37
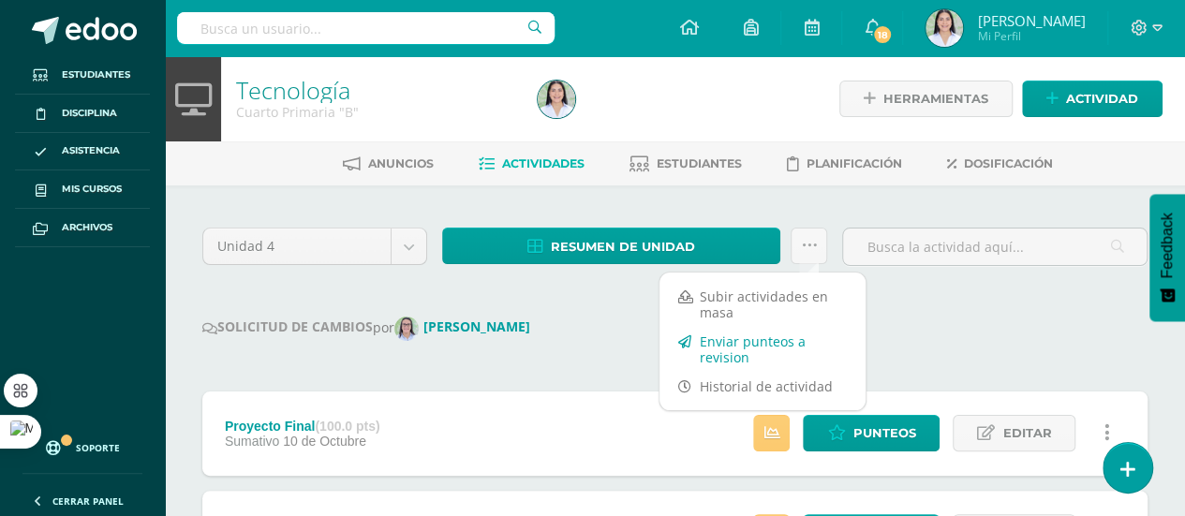
click at [771, 343] on link "Enviar punteos a revision" at bounding box center [763, 349] width 206 height 45
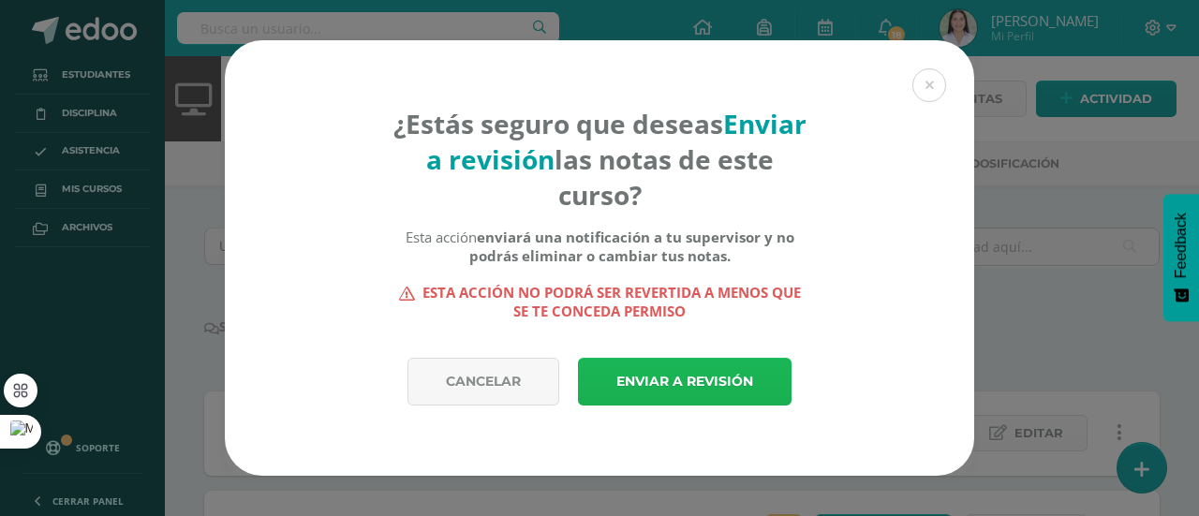
click at [708, 374] on link "Enviar a revisión" at bounding box center [685, 382] width 214 height 48
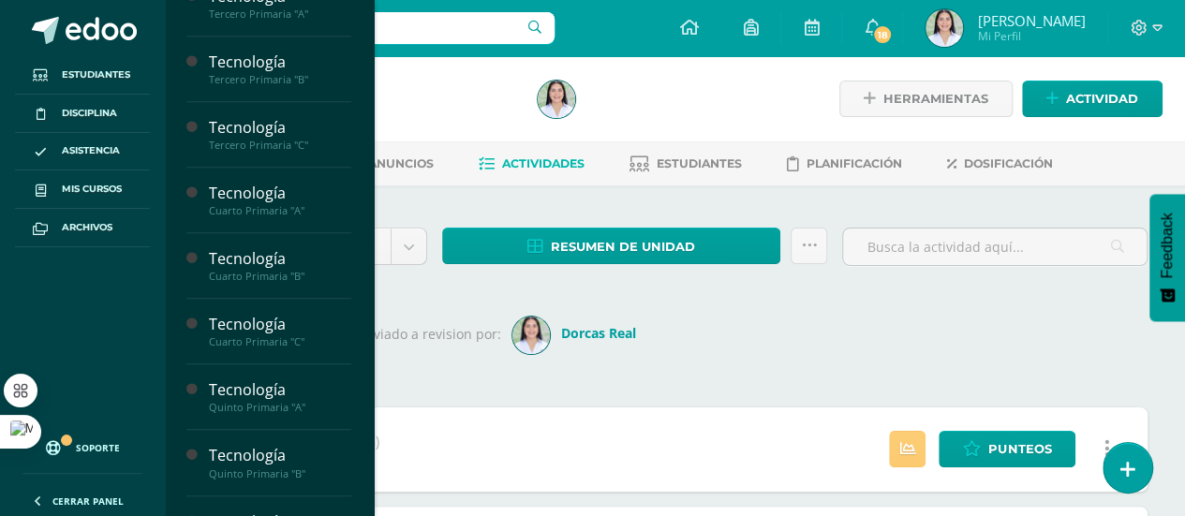
scroll to position [442, 0]
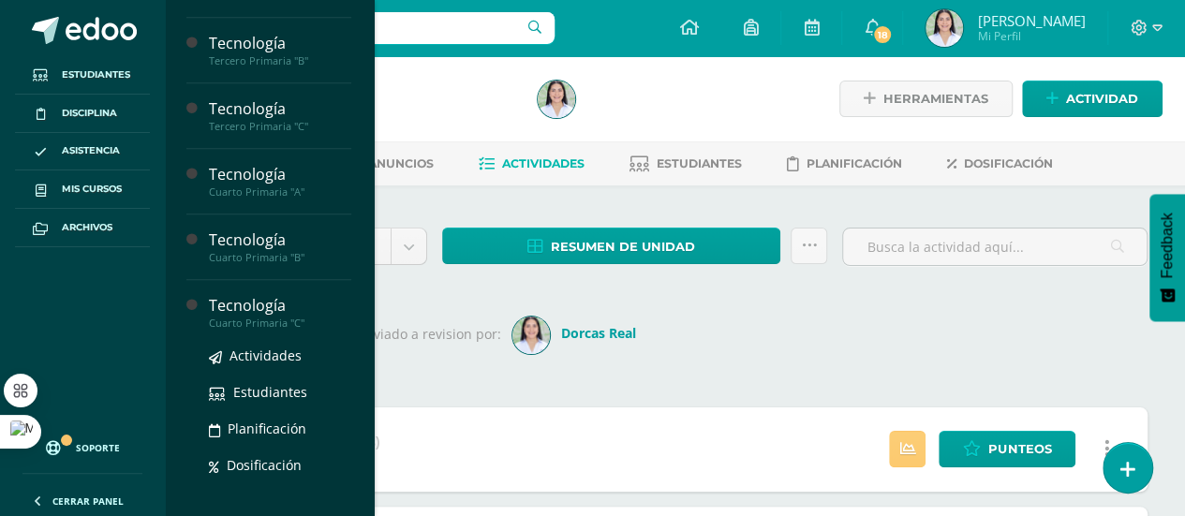
click at [300, 317] on div "Cuarto Primaria "C"" at bounding box center [280, 323] width 142 height 13
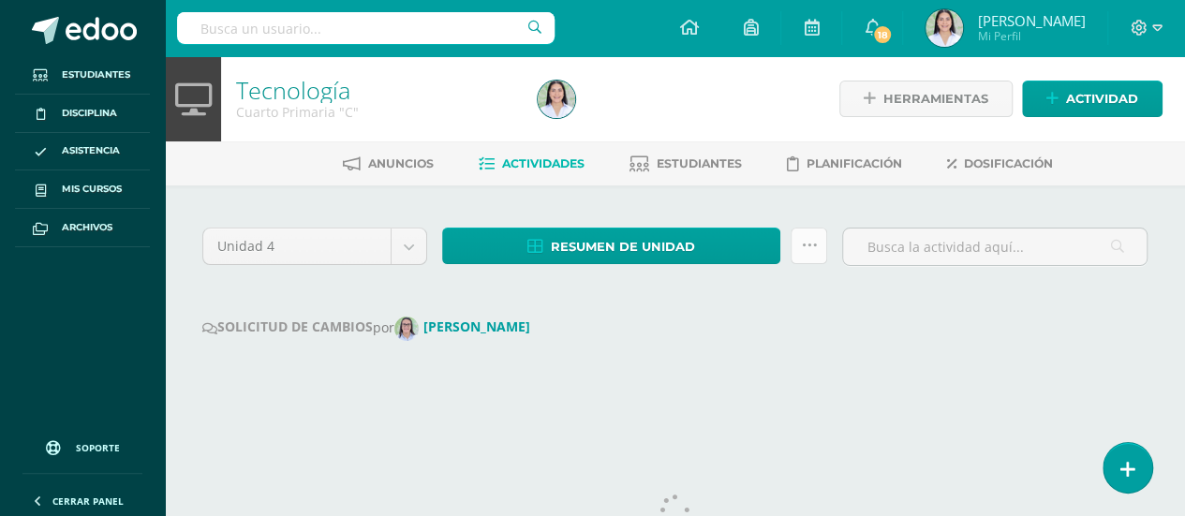
click at [817, 250] on link at bounding box center [809, 246] width 37 height 37
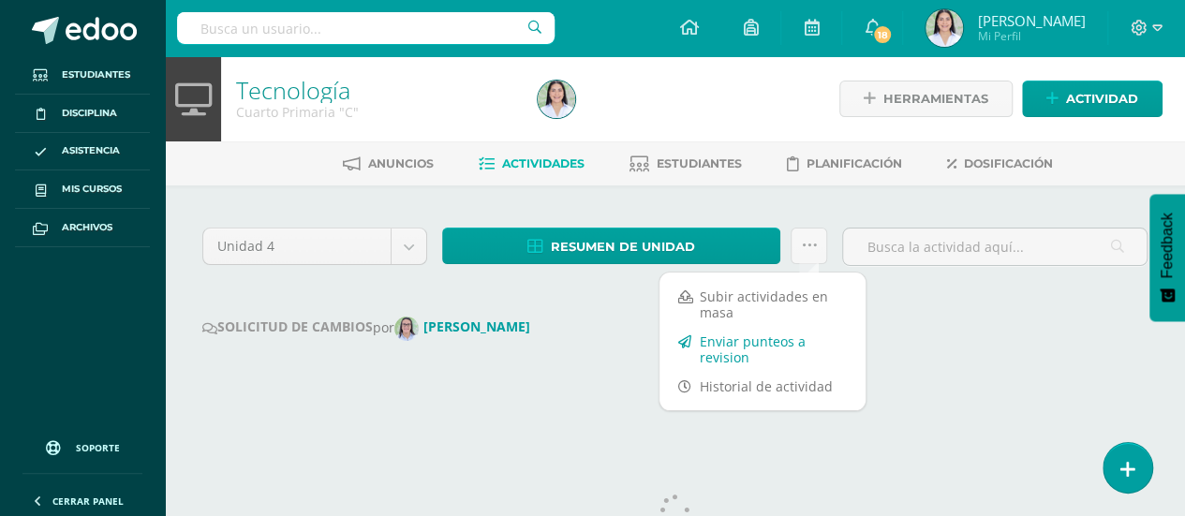
click at [748, 347] on link "Enviar punteos a revision" at bounding box center [763, 349] width 206 height 45
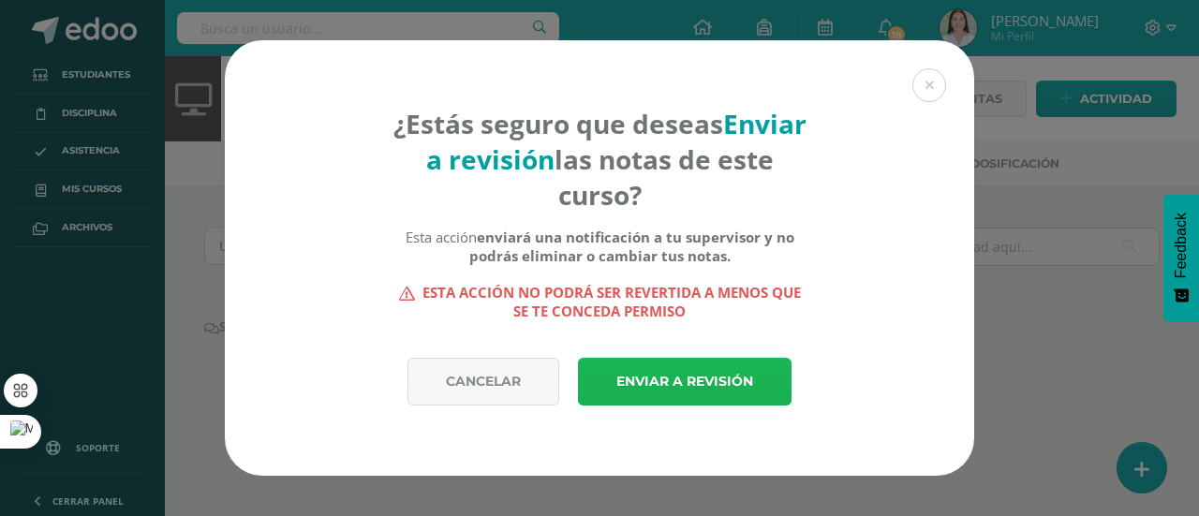
click at [706, 398] on link "Enviar a revisión" at bounding box center [685, 382] width 214 height 48
